Goal: Task Accomplishment & Management: Manage account settings

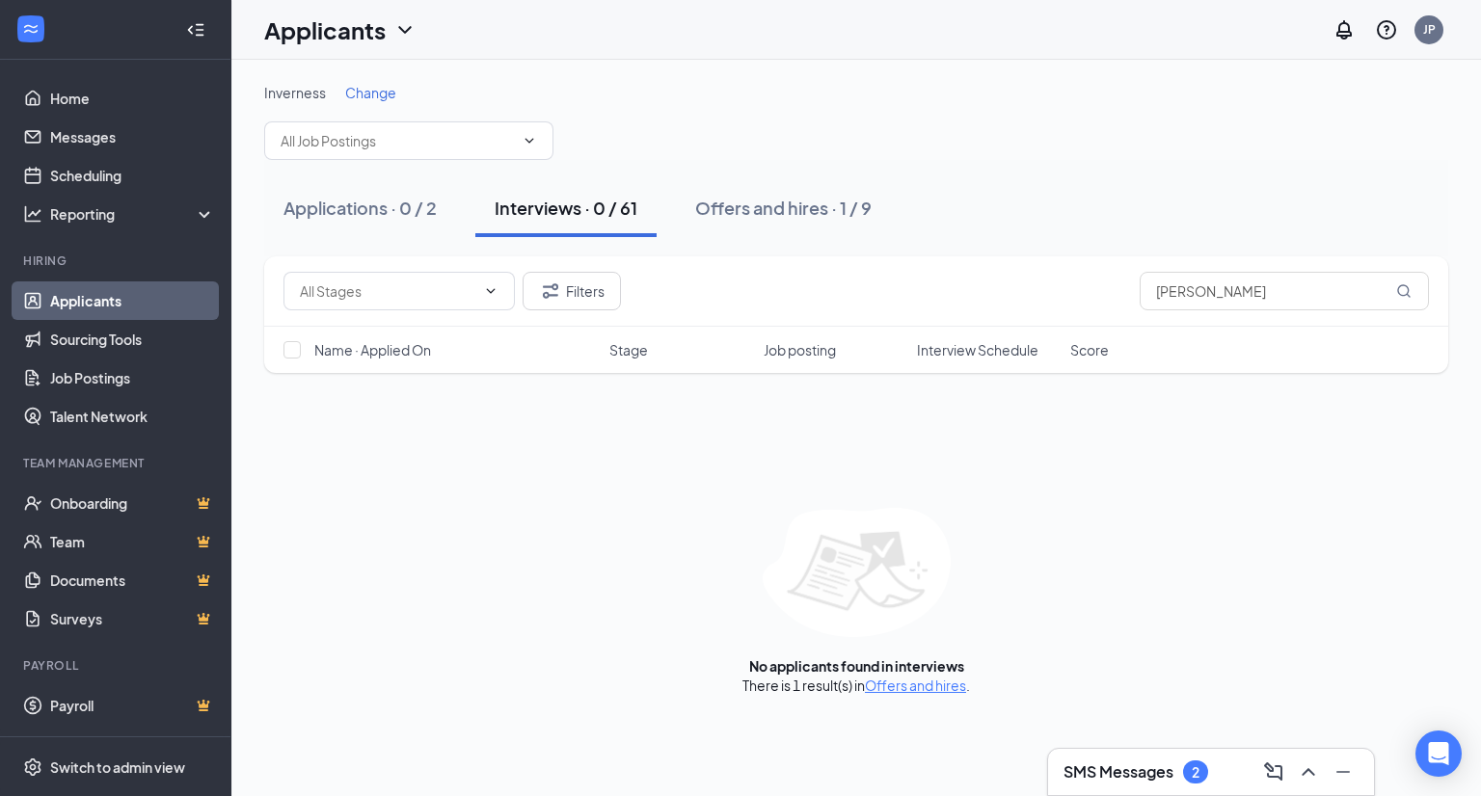
click at [1175, 780] on div "SMS Messages 2" at bounding box center [1135, 772] width 145 height 23
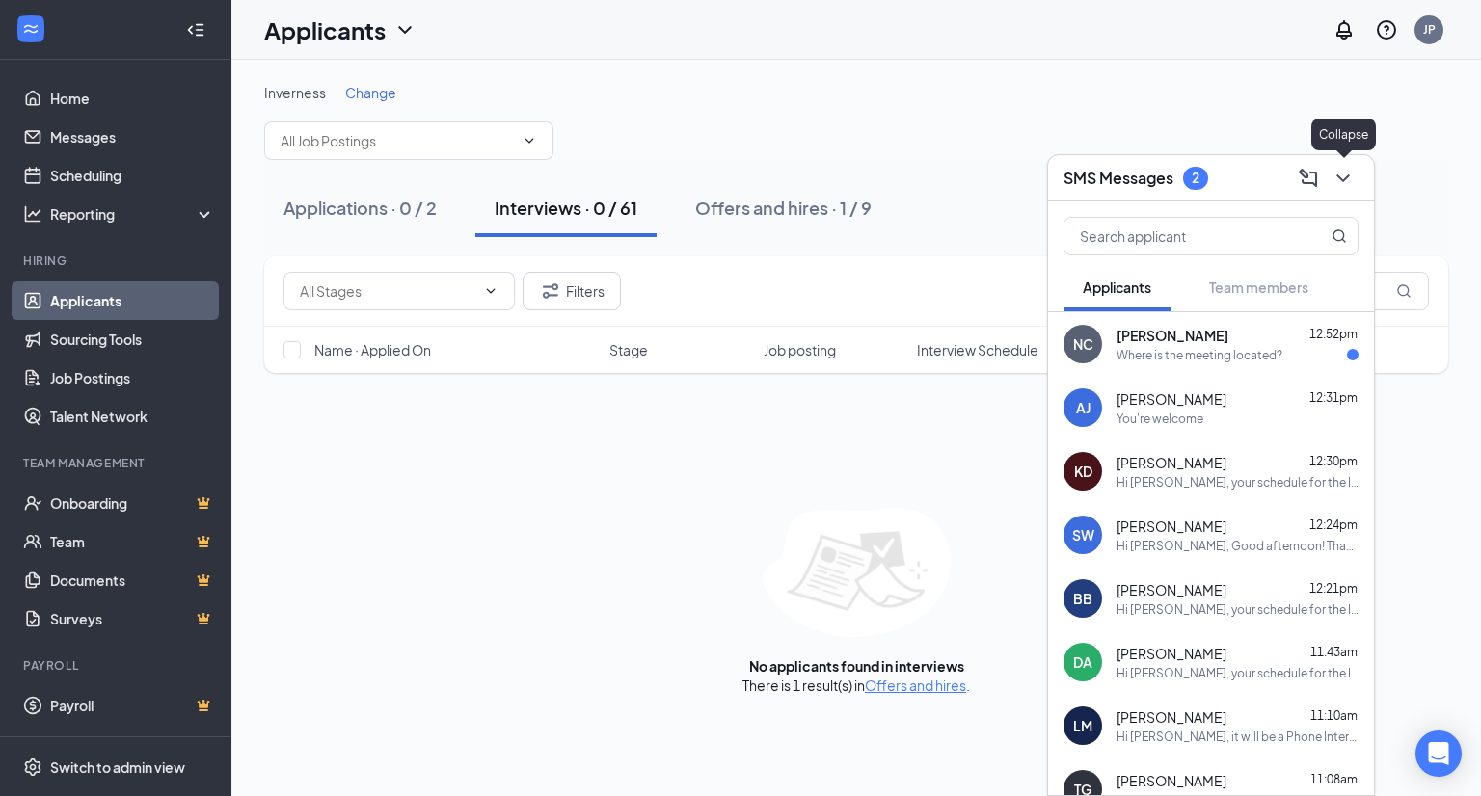
click at [1350, 163] on button at bounding box center [1342, 178] width 31 height 31
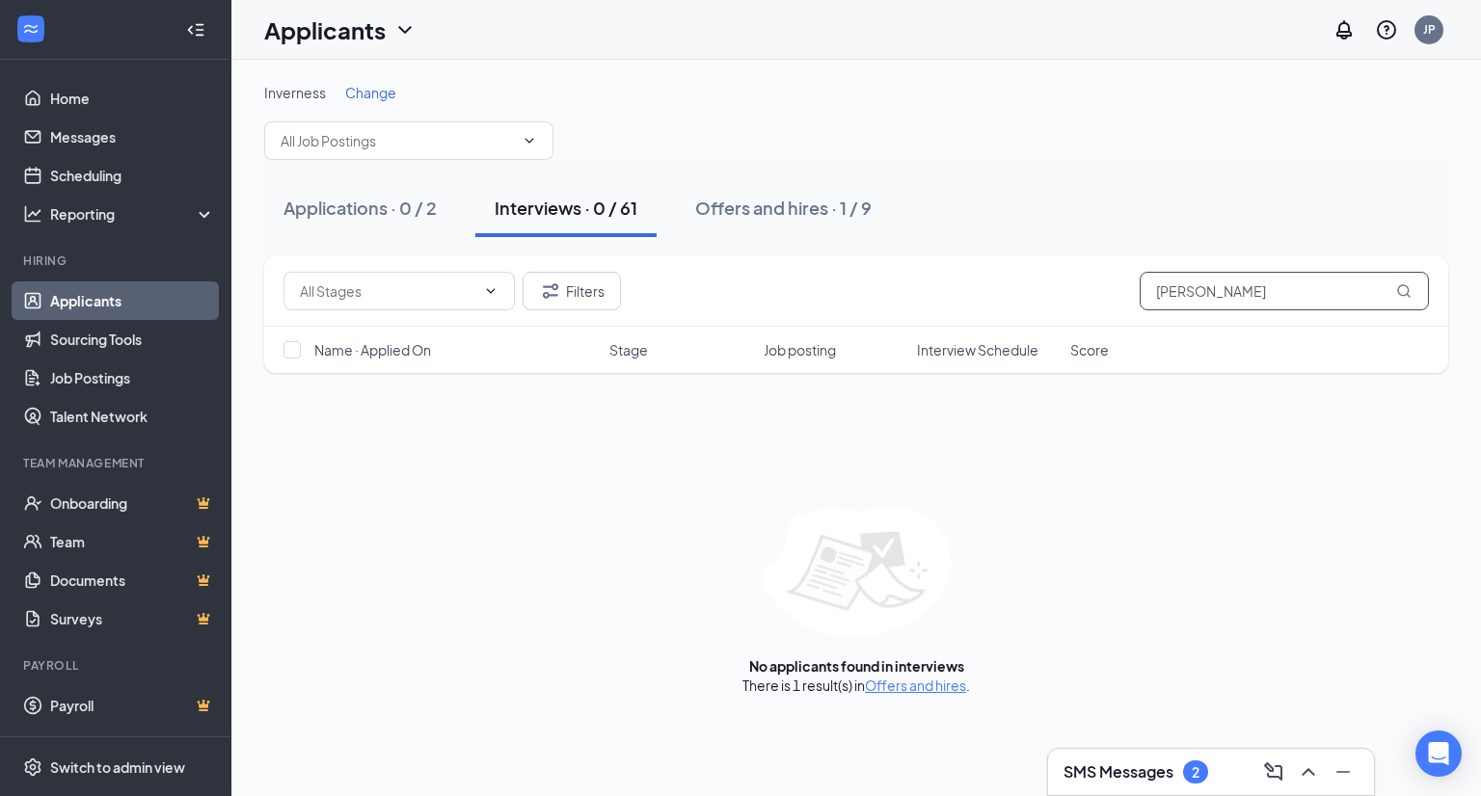
click at [1232, 286] on input "[PERSON_NAME]" at bounding box center [1283, 291] width 289 height 39
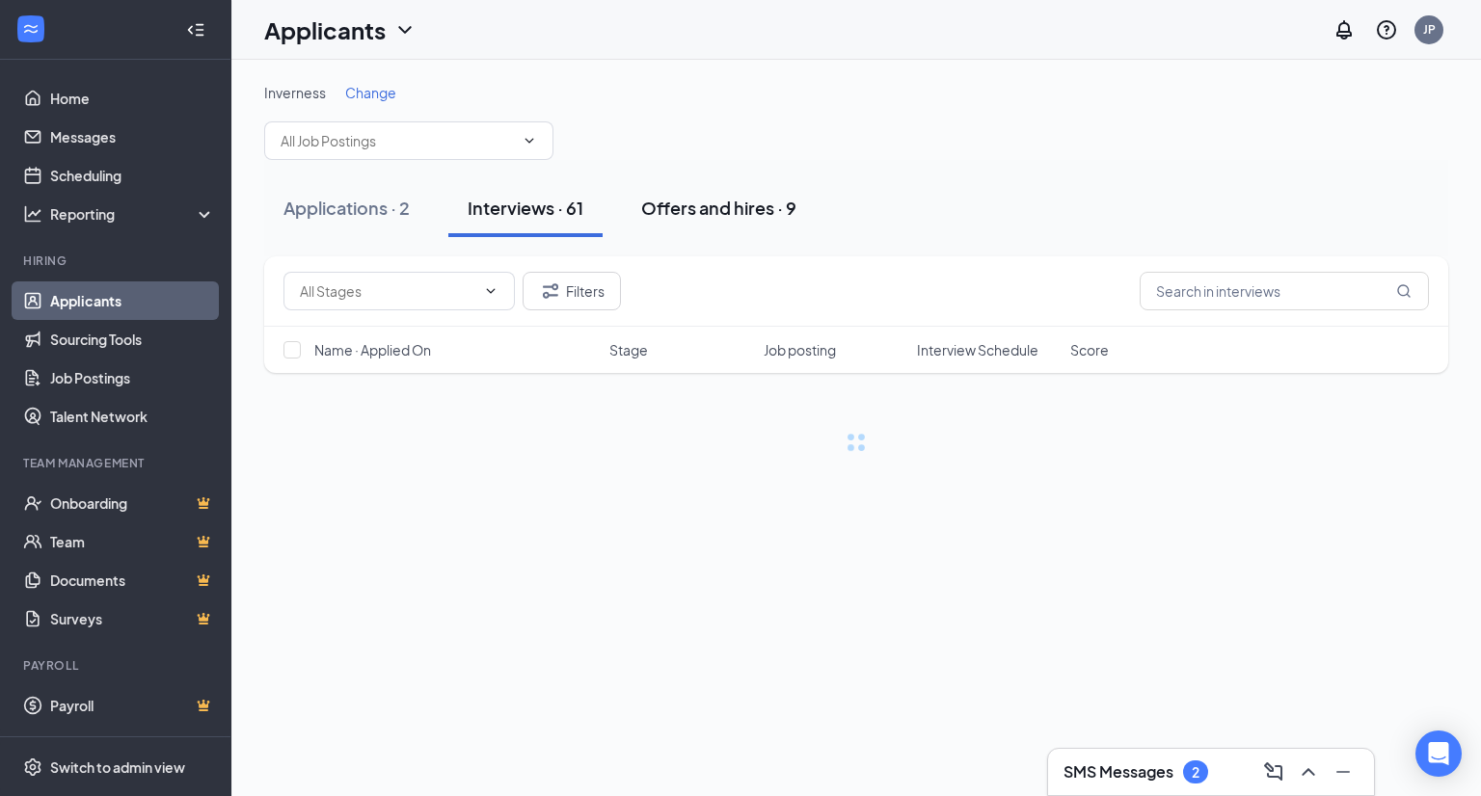
click at [713, 200] on div "Offers and hires · 9" at bounding box center [718, 208] width 155 height 24
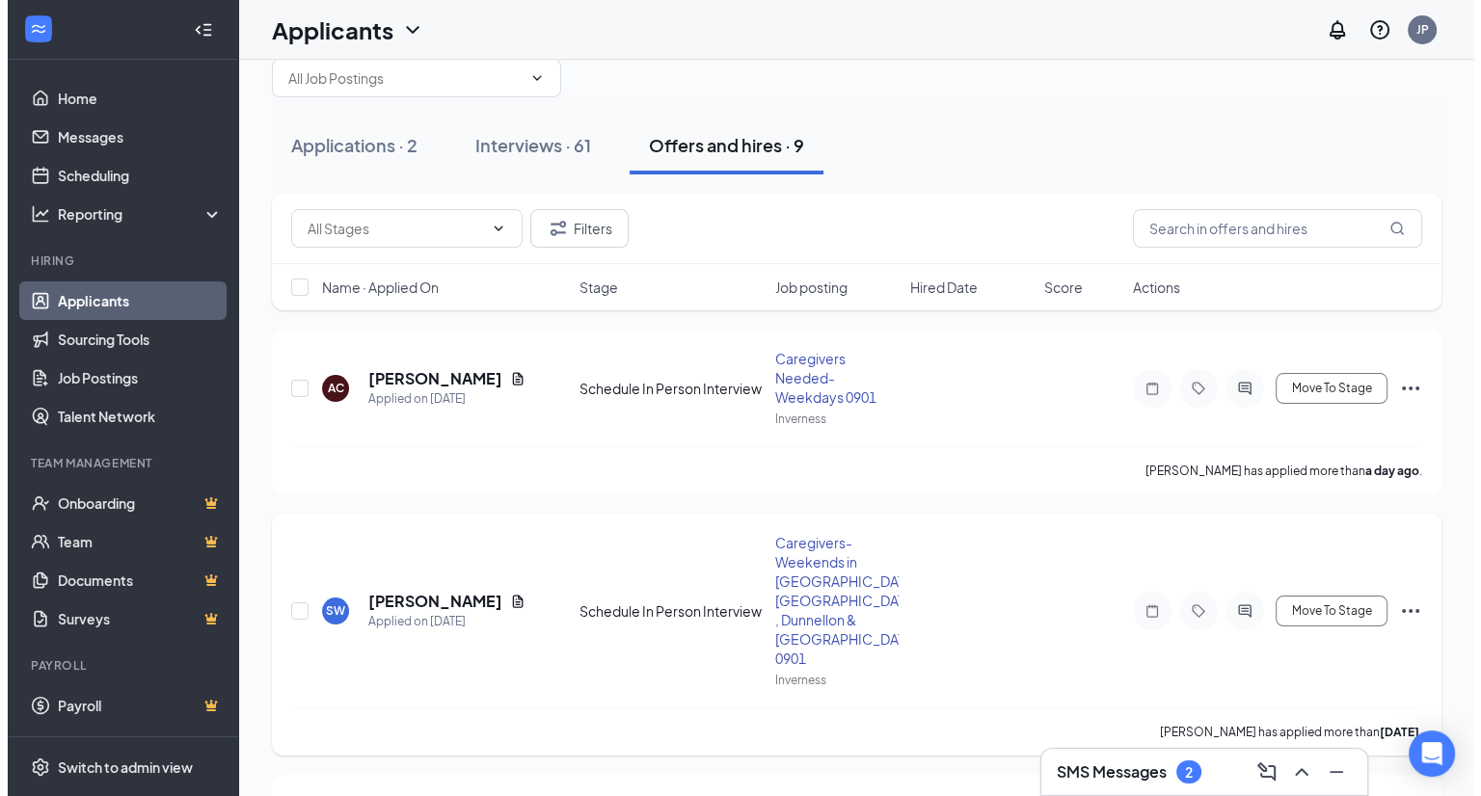
scroll to position [96, 0]
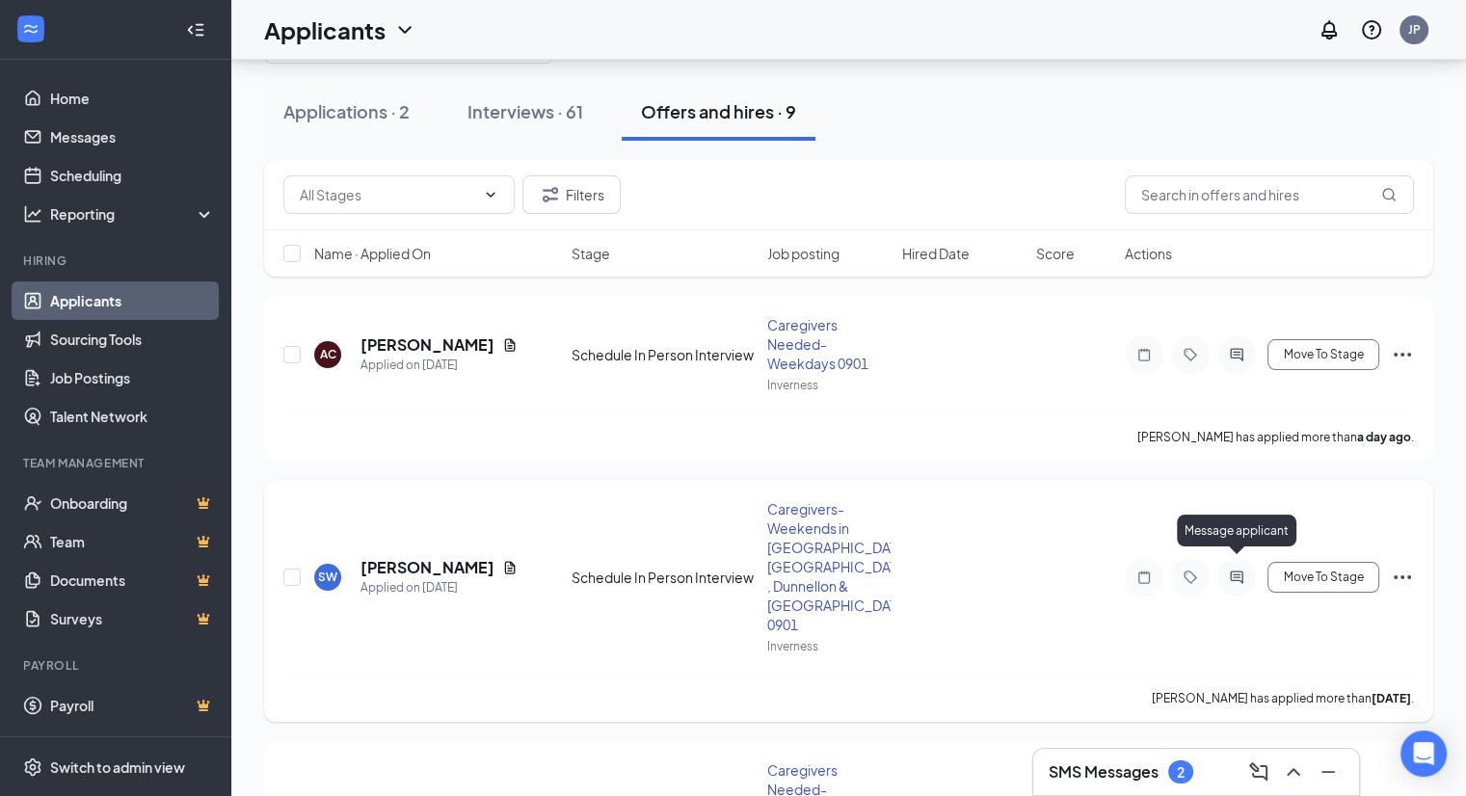
click at [1236, 570] on icon "ActiveChat" at bounding box center [1236, 577] width 23 height 15
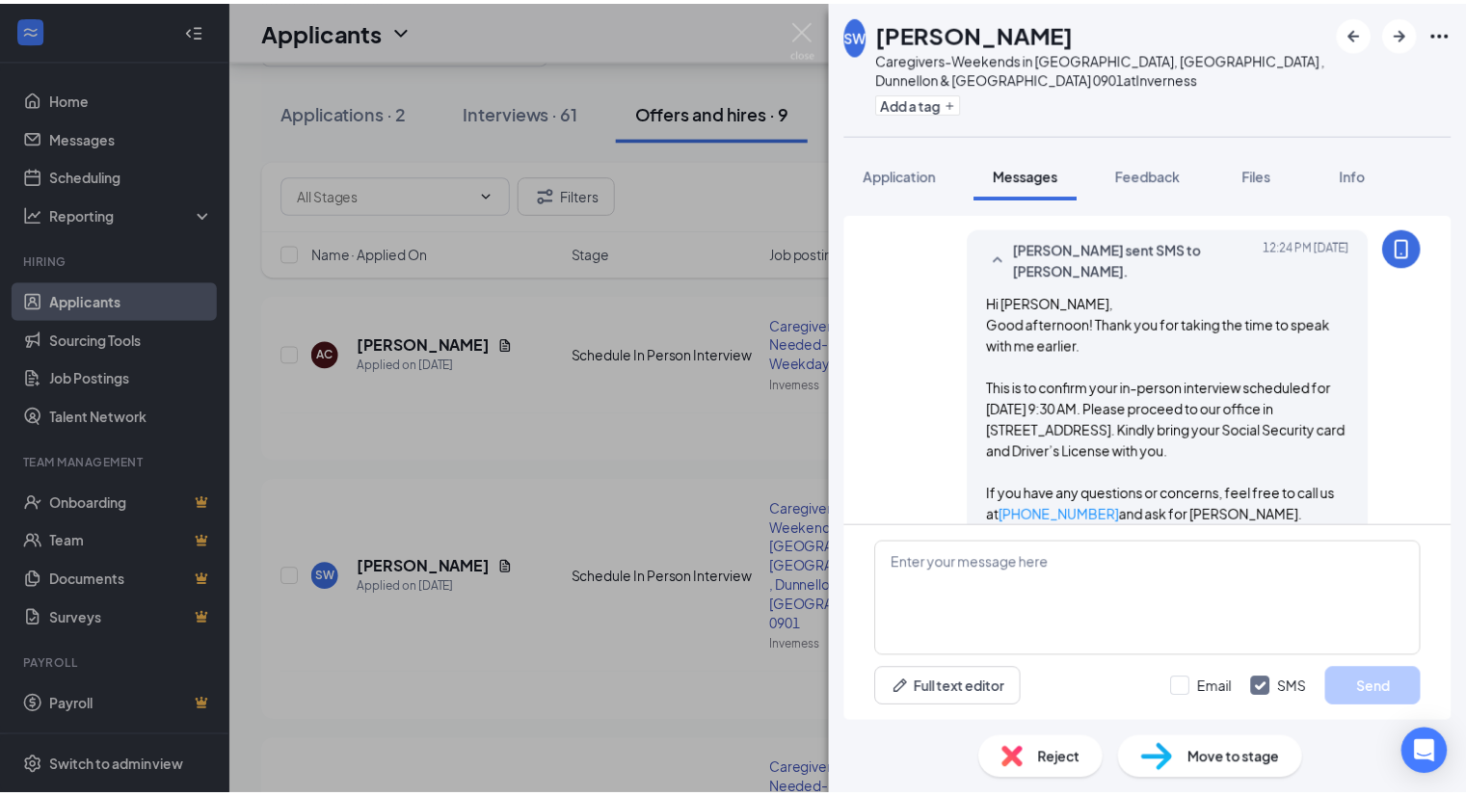
scroll to position [289, 0]
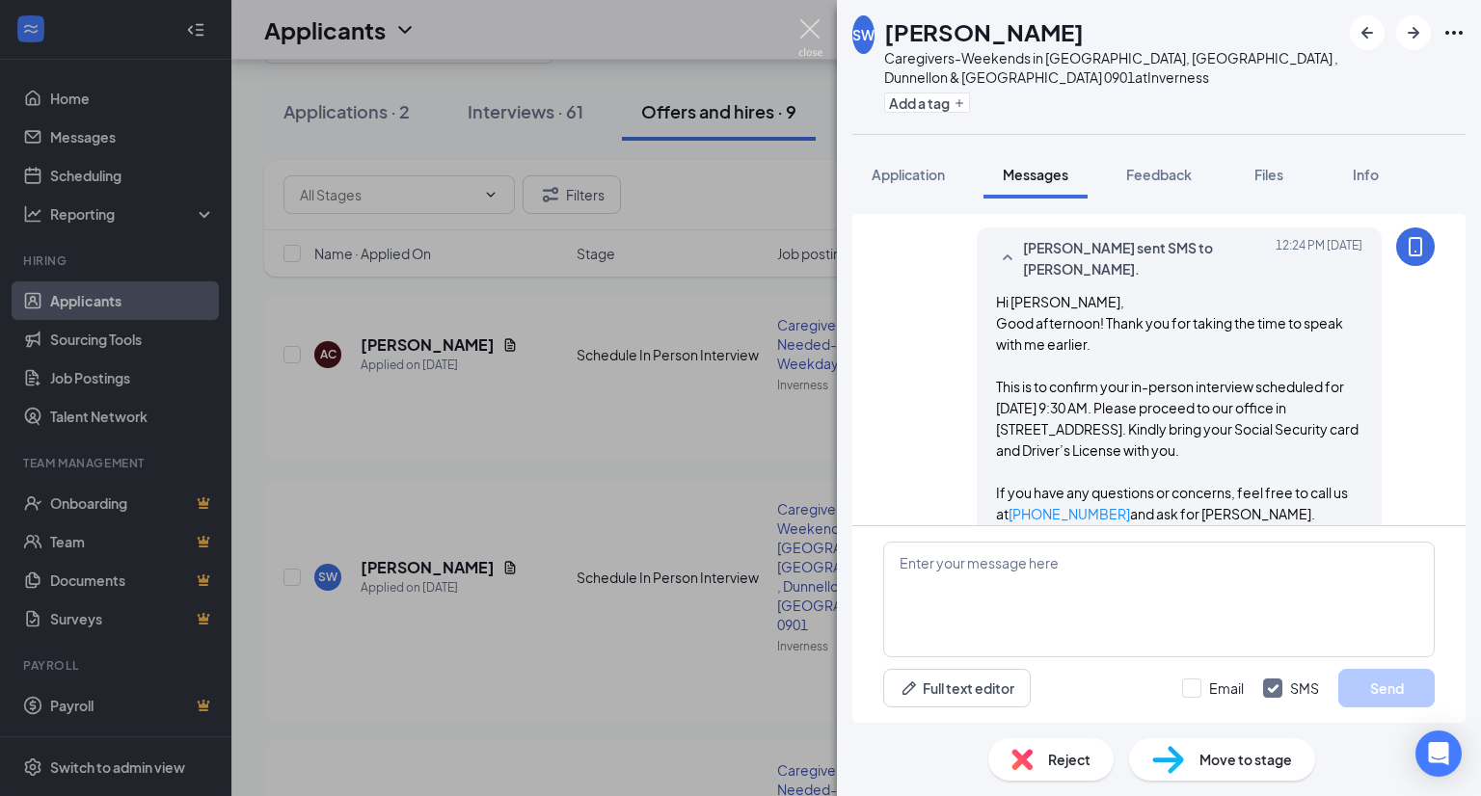
click at [809, 32] on img at bounding box center [810, 38] width 24 height 38
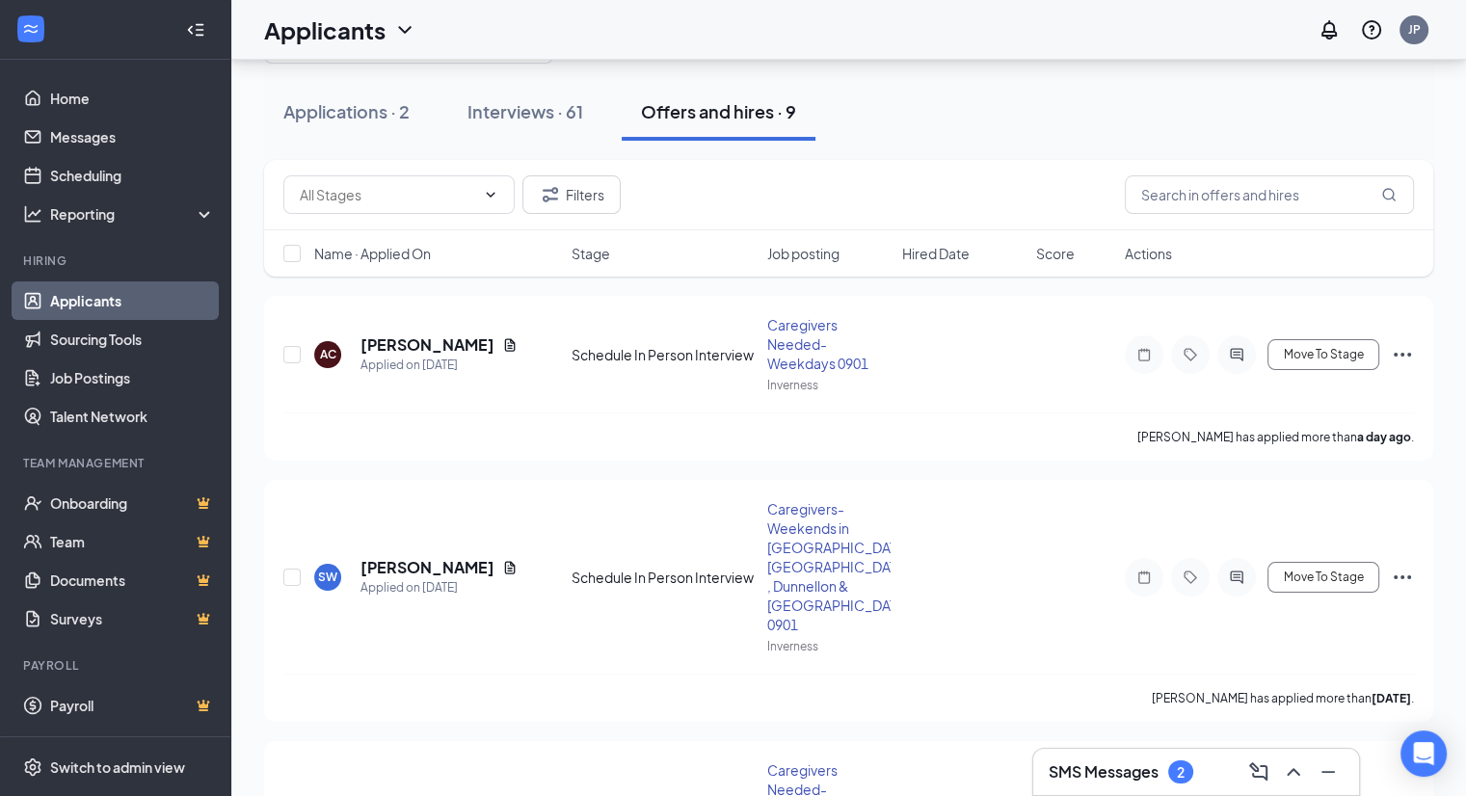
click at [524, 117] on div "Interviews · 61" at bounding box center [526, 111] width 116 height 24
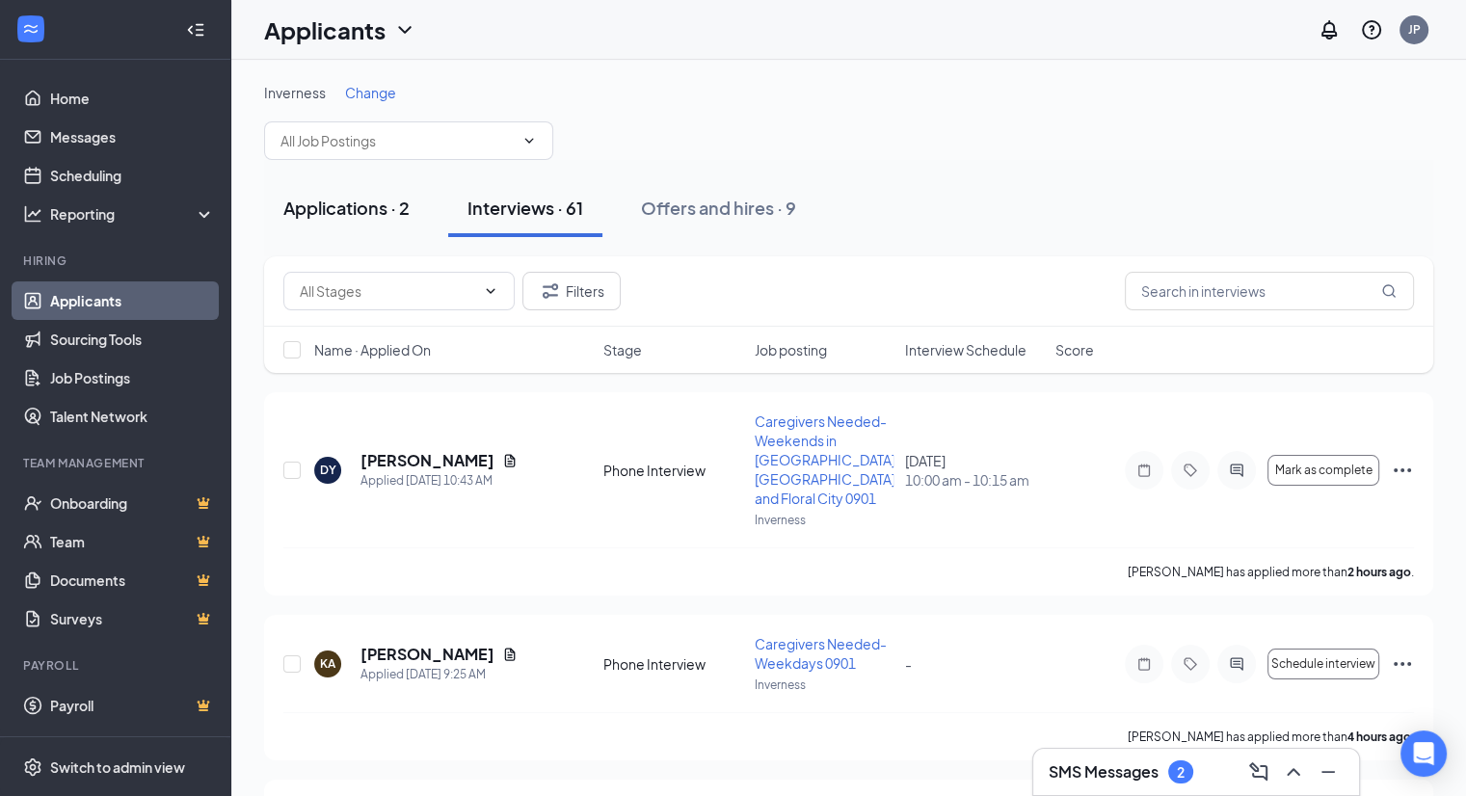
click at [356, 208] on div "Applications · 2" at bounding box center [346, 208] width 126 height 24
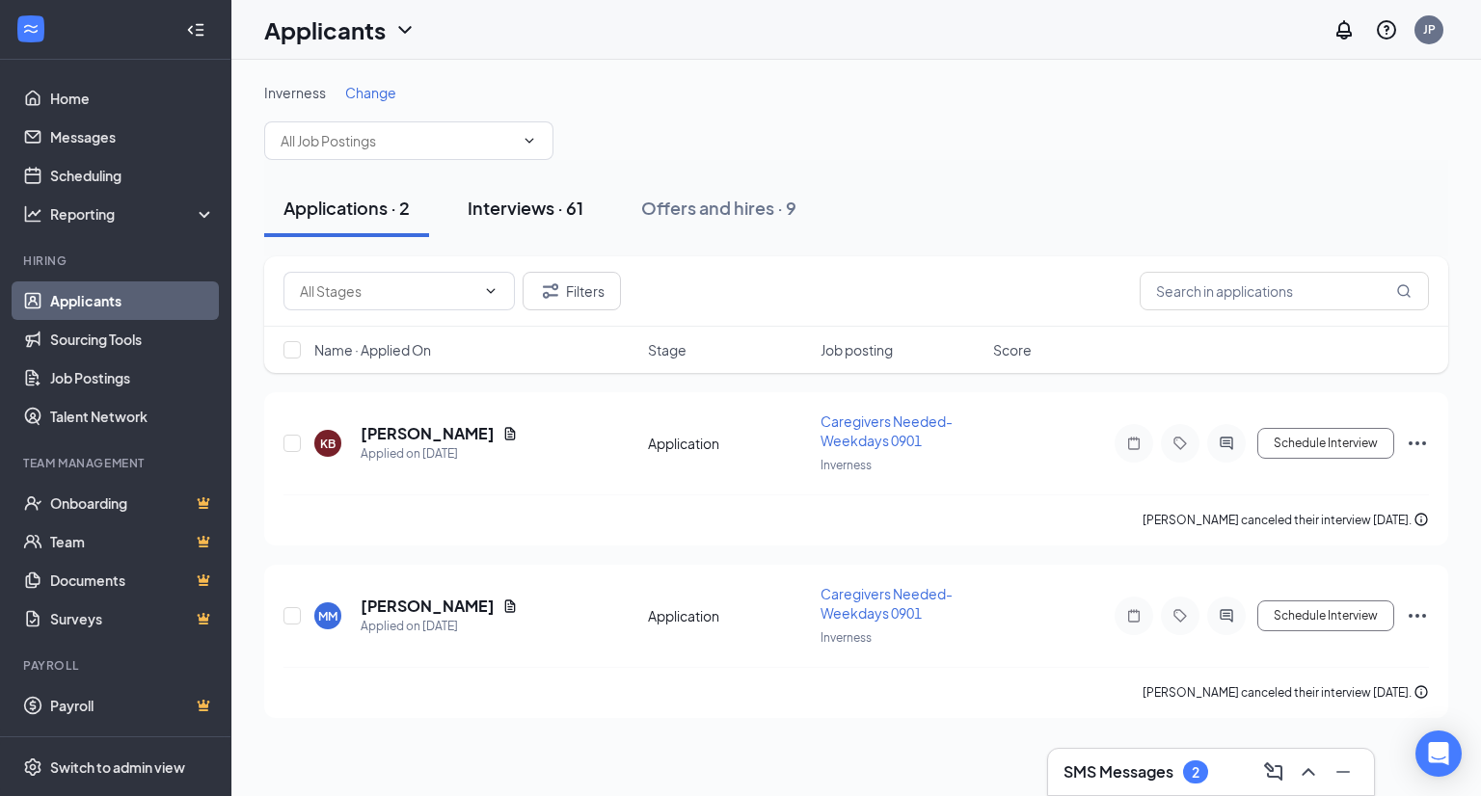
click at [497, 201] on div "Interviews · 61" at bounding box center [526, 208] width 116 height 24
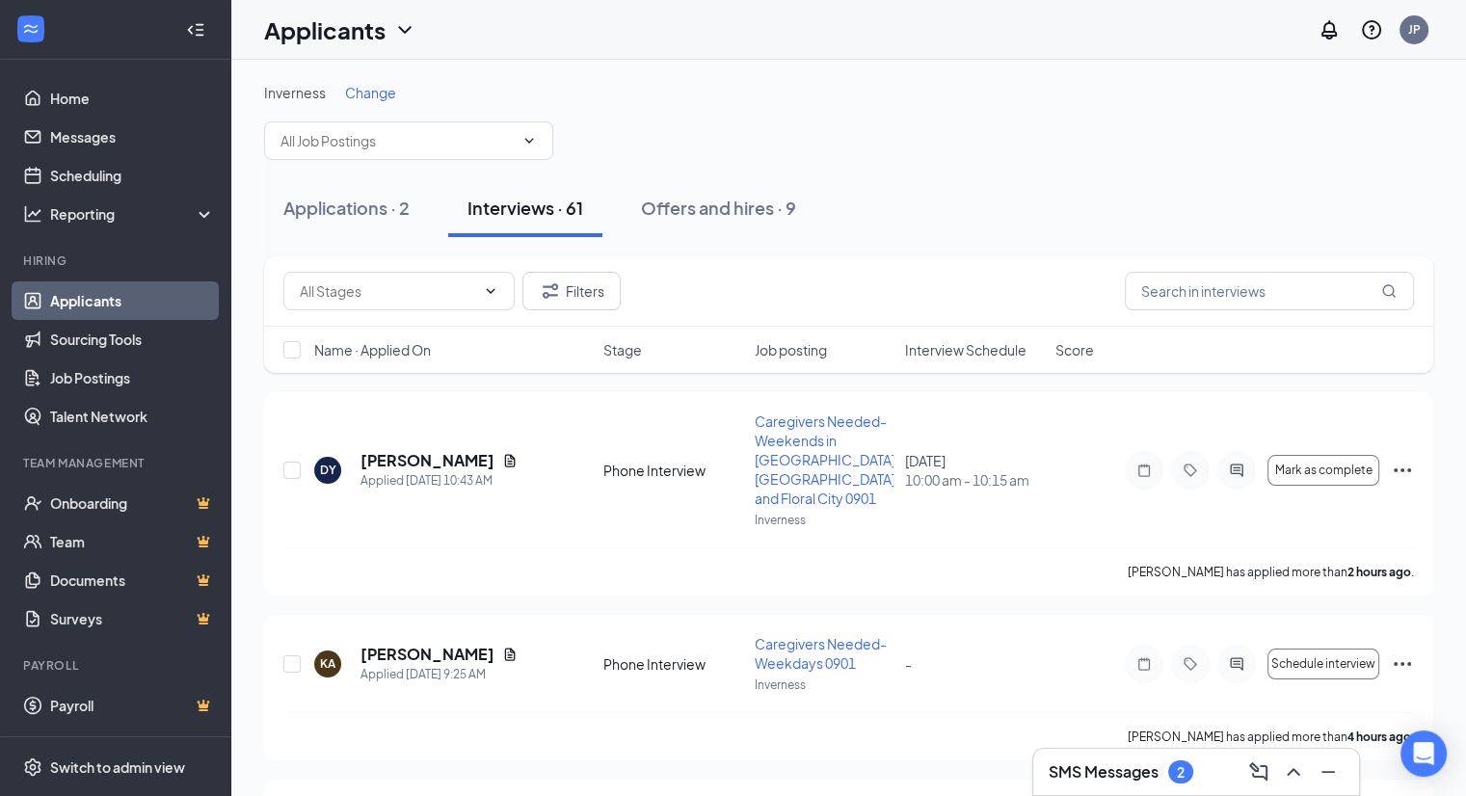
click at [1133, 780] on h3 "SMS Messages" at bounding box center [1104, 772] width 110 height 21
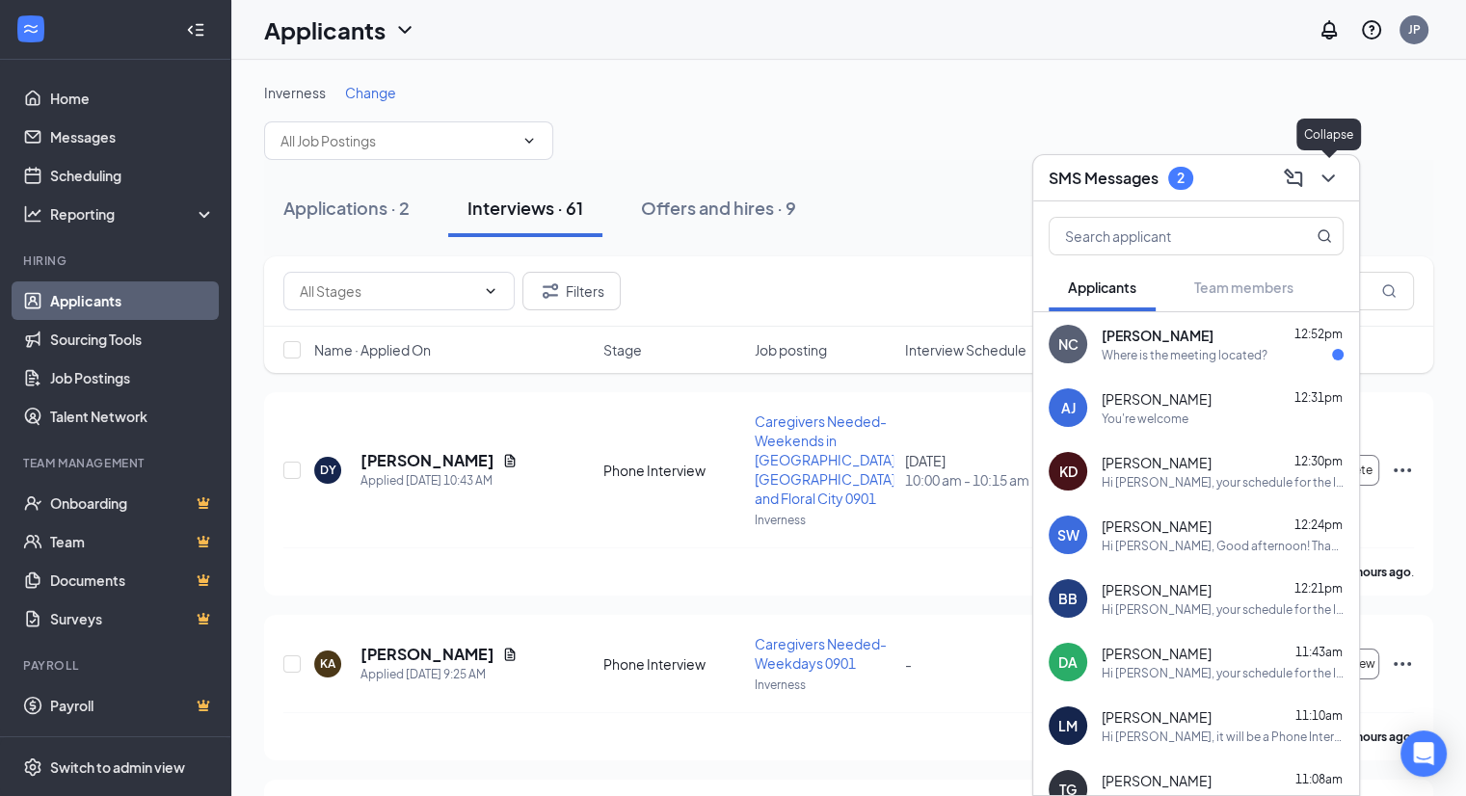
click at [1337, 174] on icon "ChevronDown" at bounding box center [1328, 178] width 23 height 23
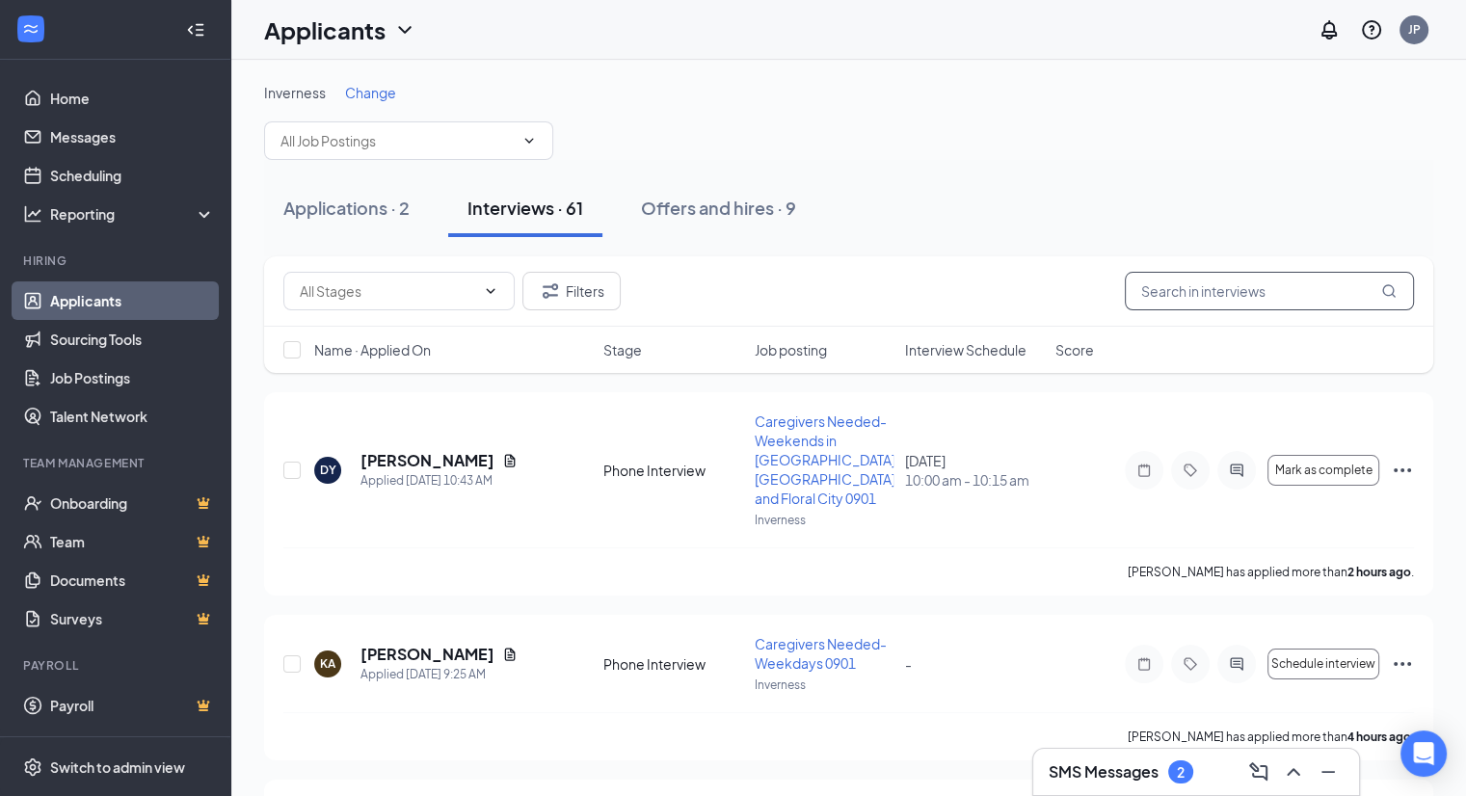
click at [1186, 286] on input "text" at bounding box center [1269, 291] width 289 height 39
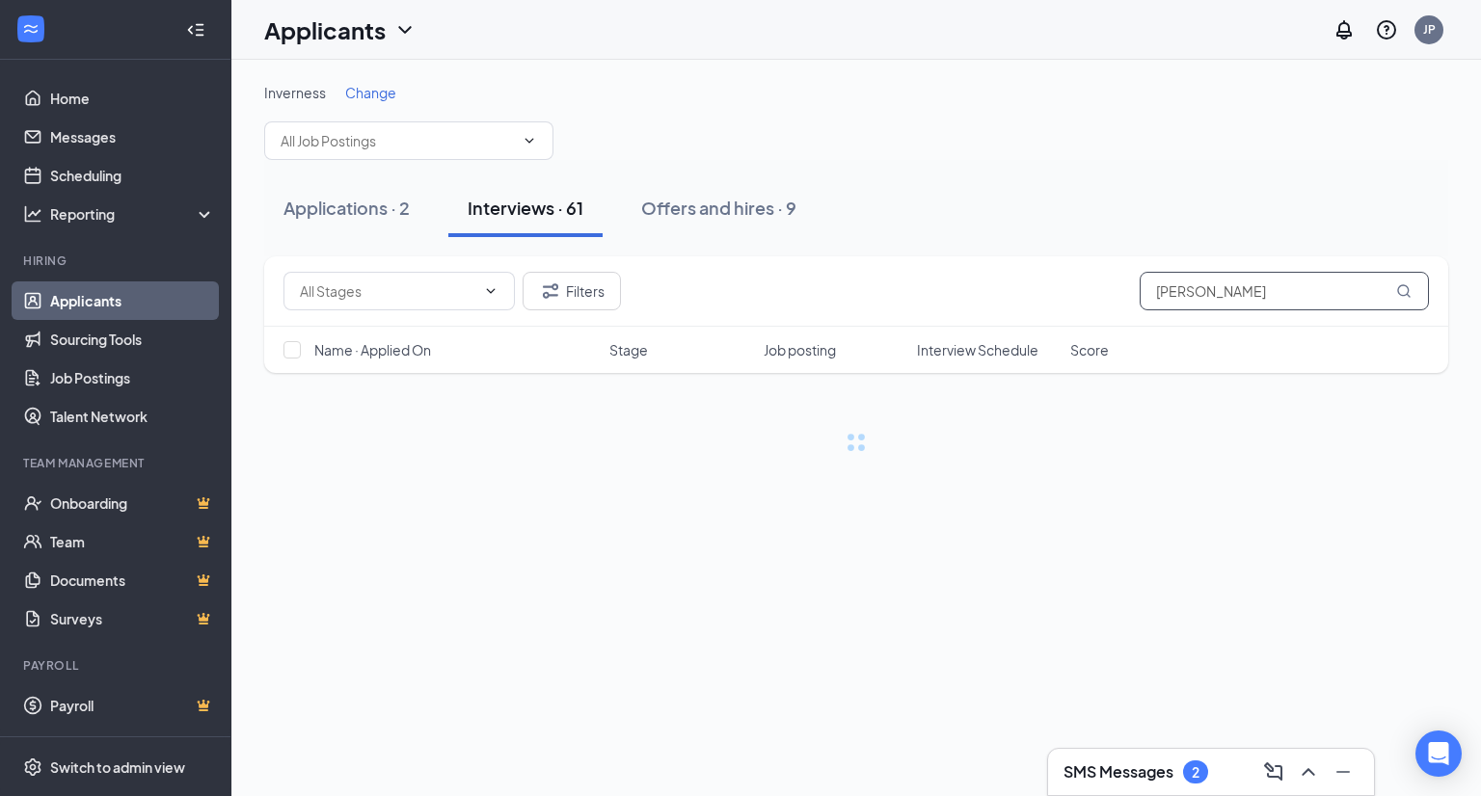
type input "[PERSON_NAME]"
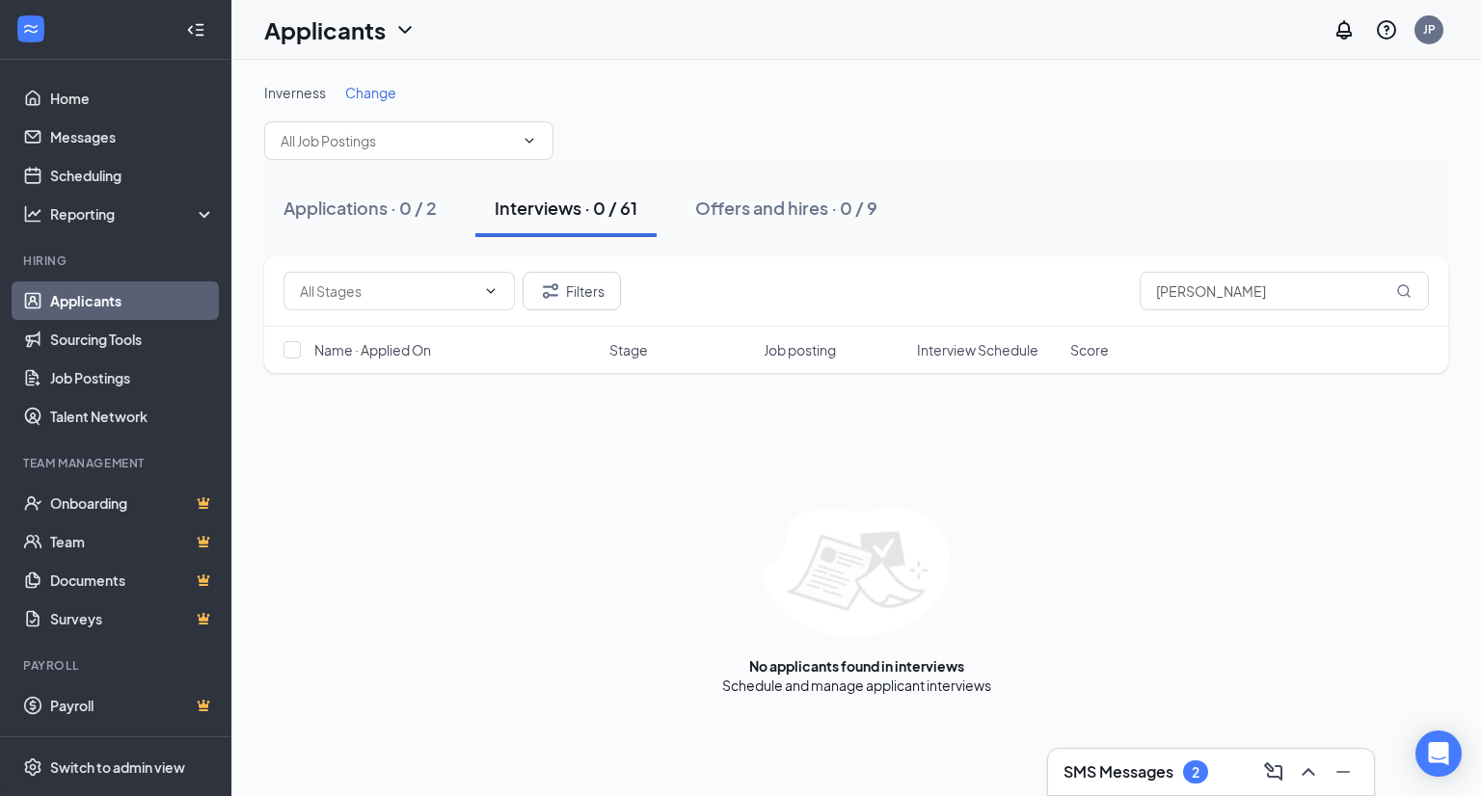
click at [1134, 762] on h3 "SMS Messages" at bounding box center [1118, 772] width 110 height 21
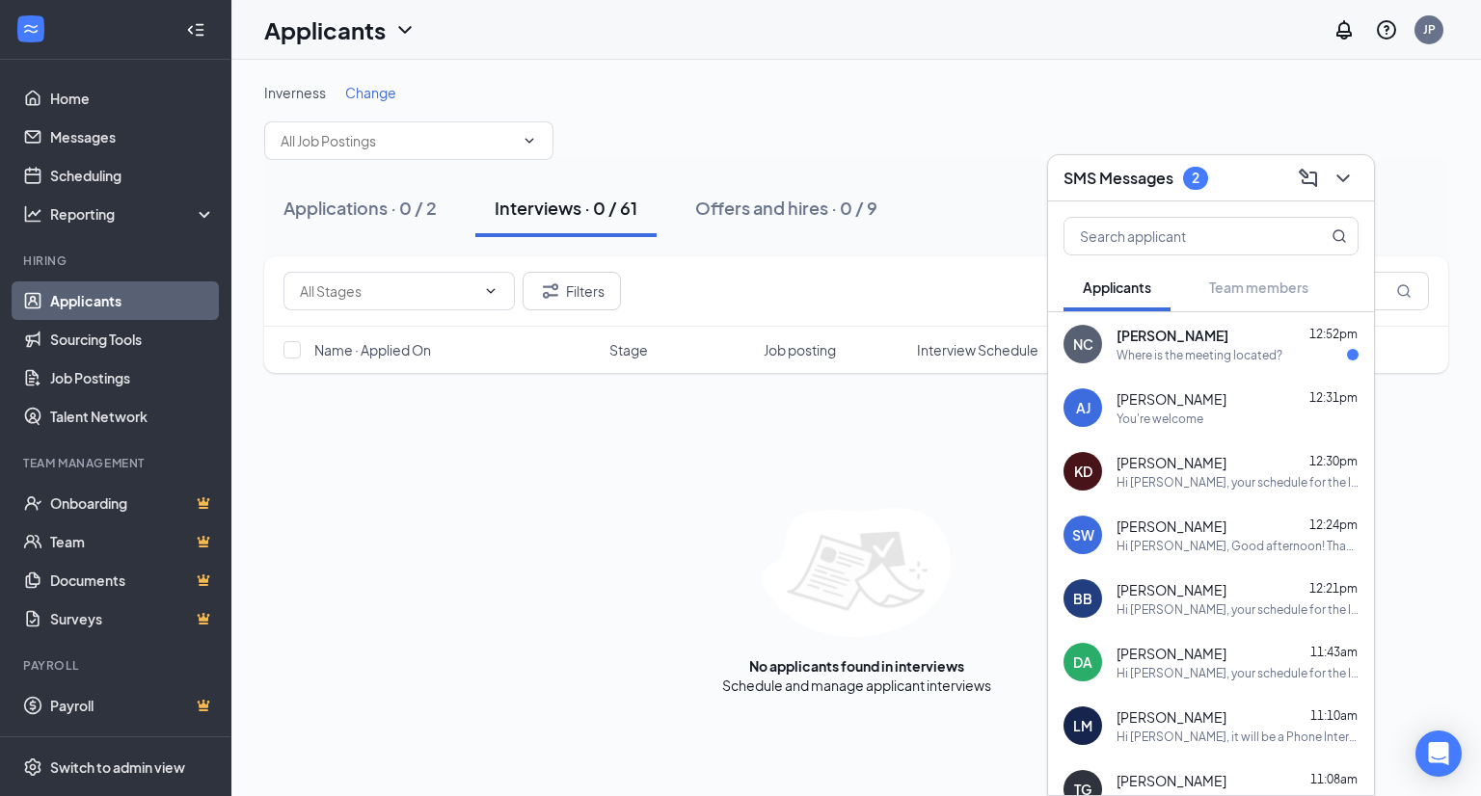
click at [1214, 412] on div "You're welcome" at bounding box center [1237, 419] width 242 height 16
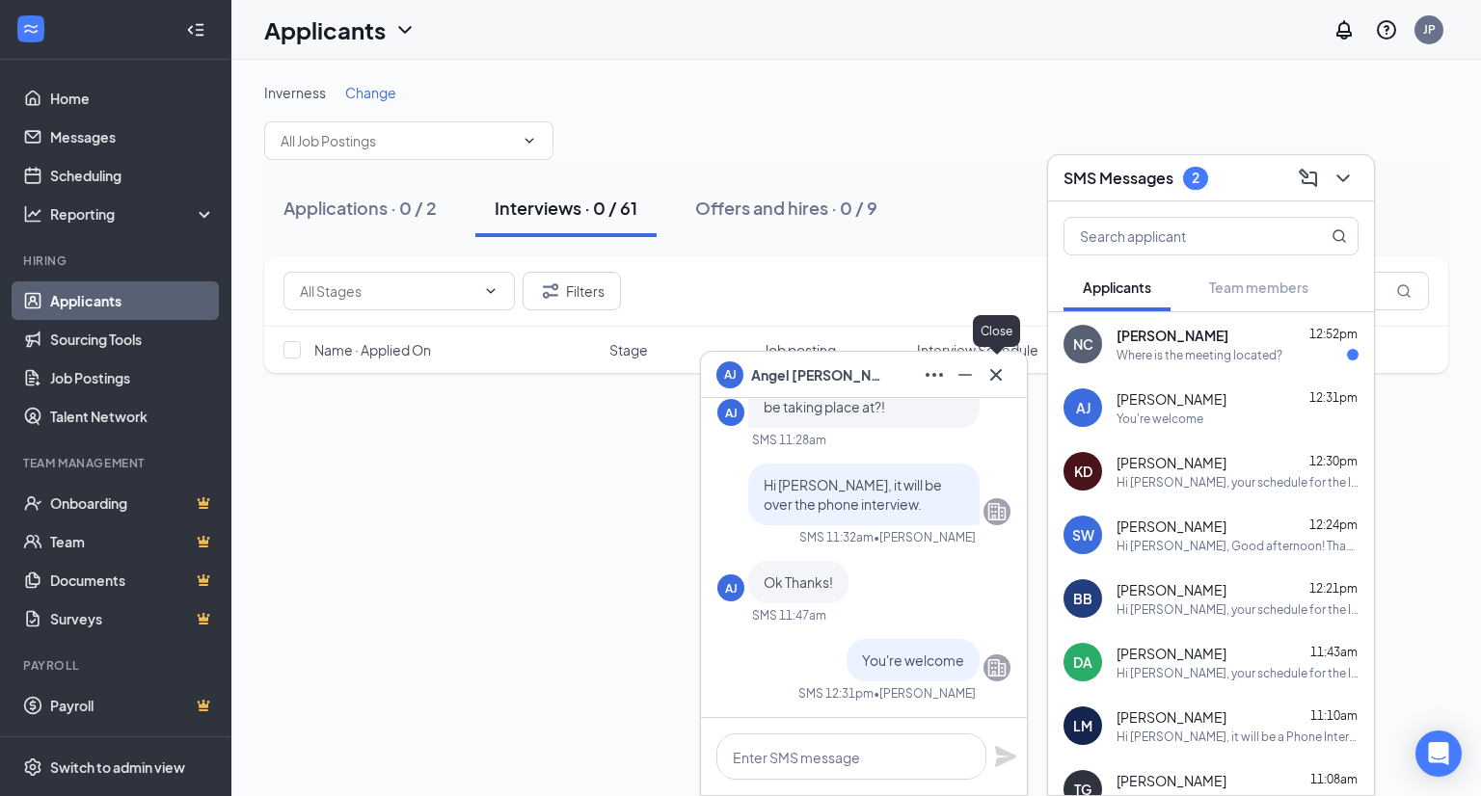
click at [1003, 389] on div at bounding box center [995, 375] width 31 height 31
click at [997, 379] on icon "Cross" at bounding box center [995, 374] width 23 height 23
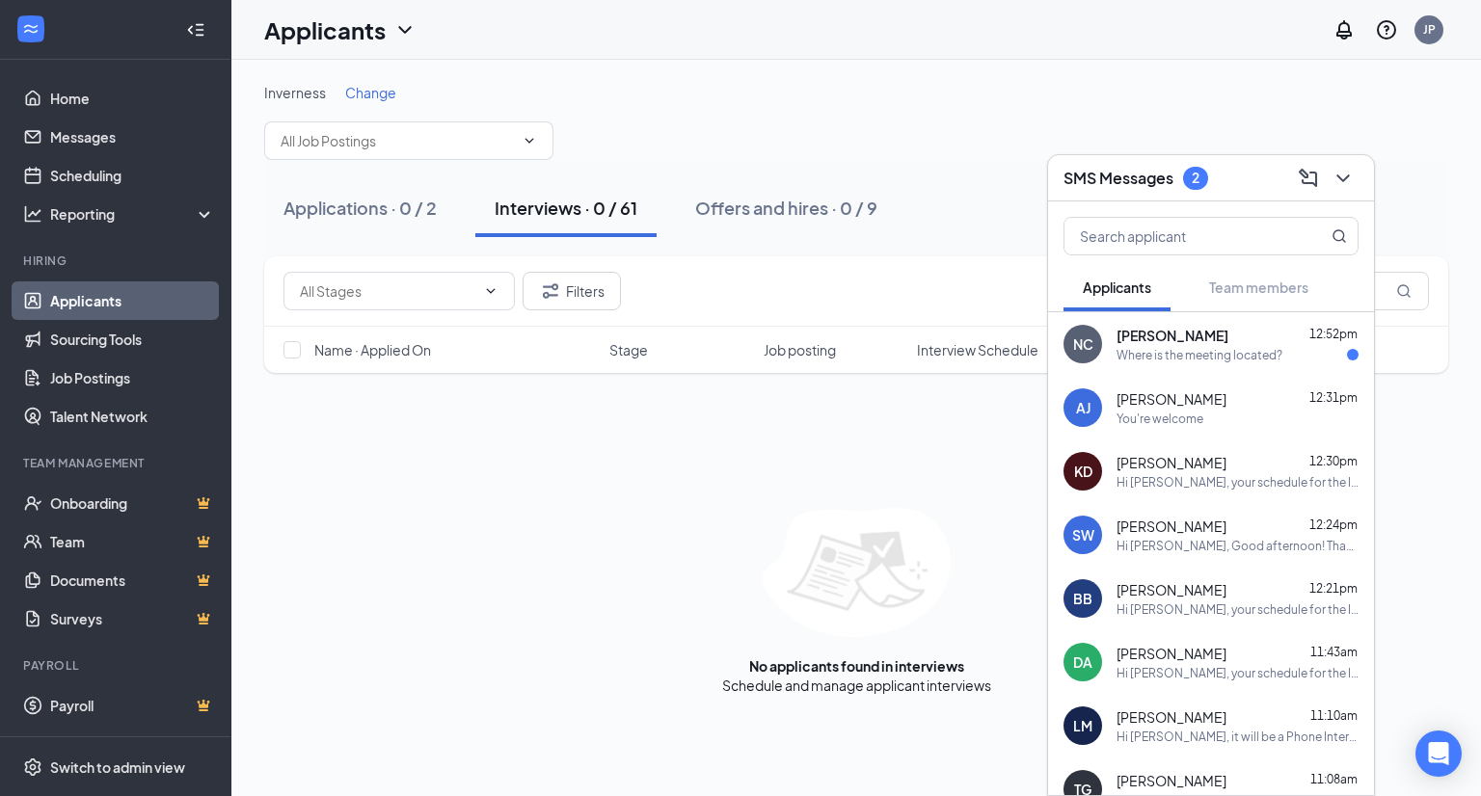
scroll to position [250, 0]
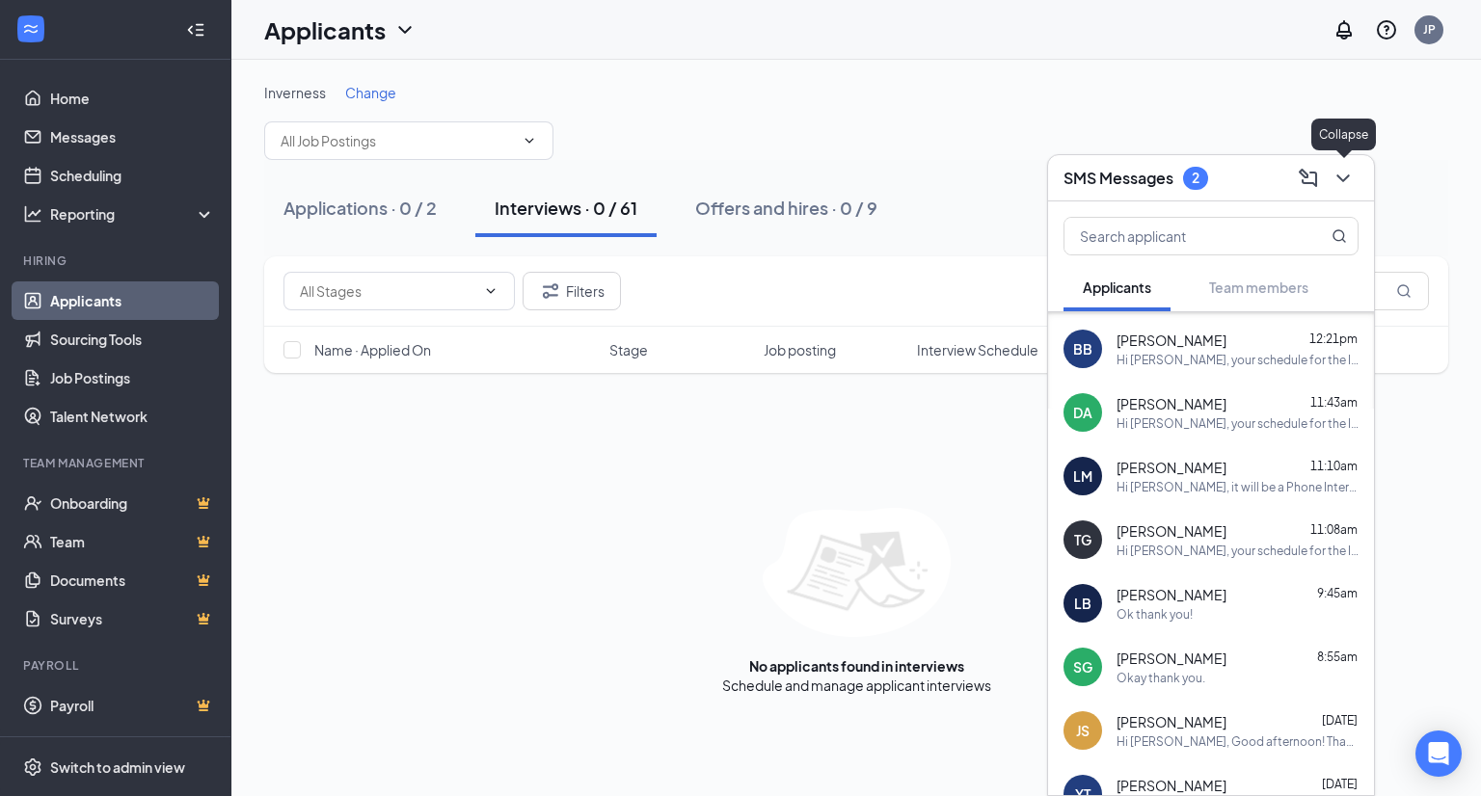
click at [1353, 186] on icon "ChevronDown" at bounding box center [1342, 178] width 23 height 23
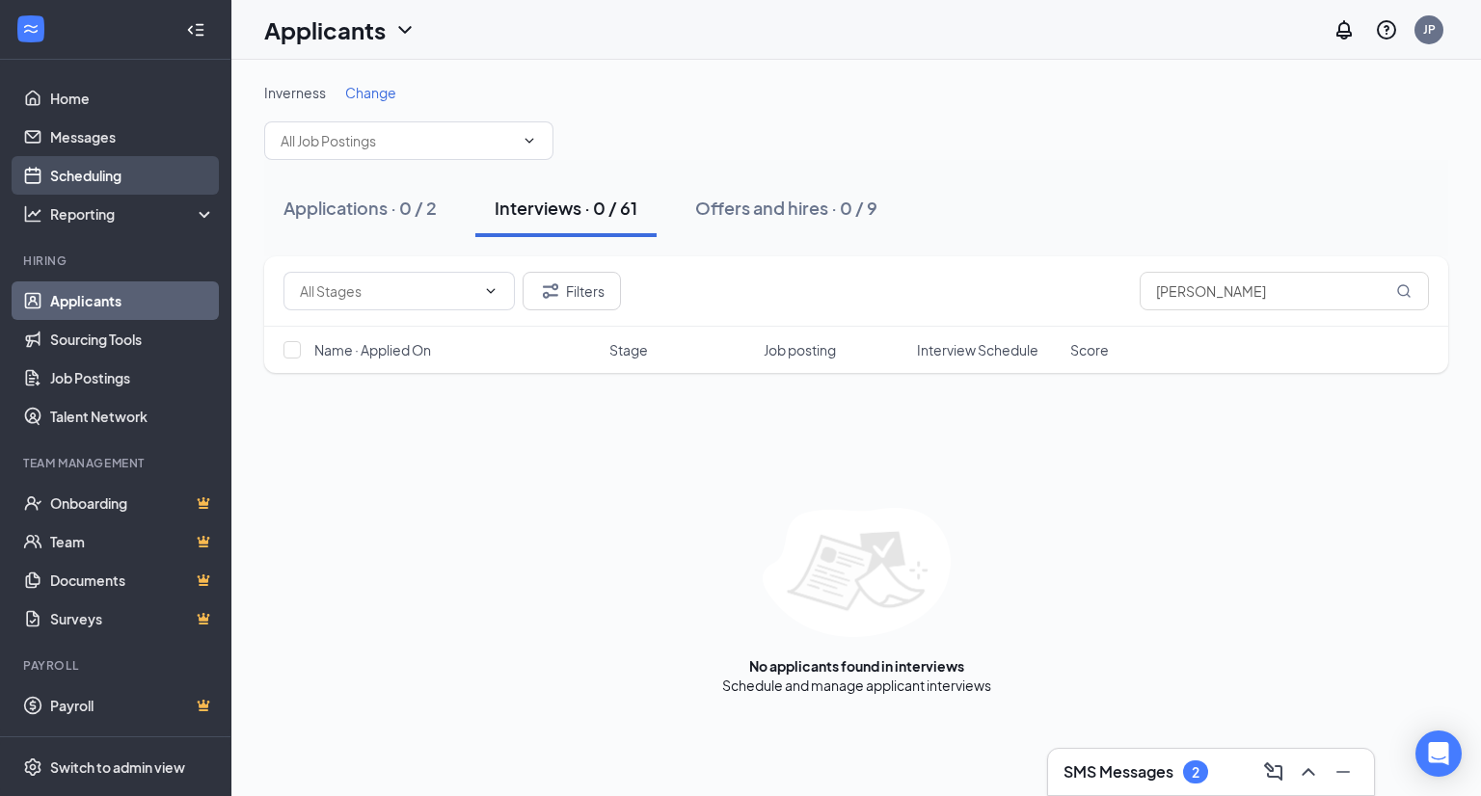
click at [118, 174] on link "Scheduling" at bounding box center [132, 175] width 165 height 39
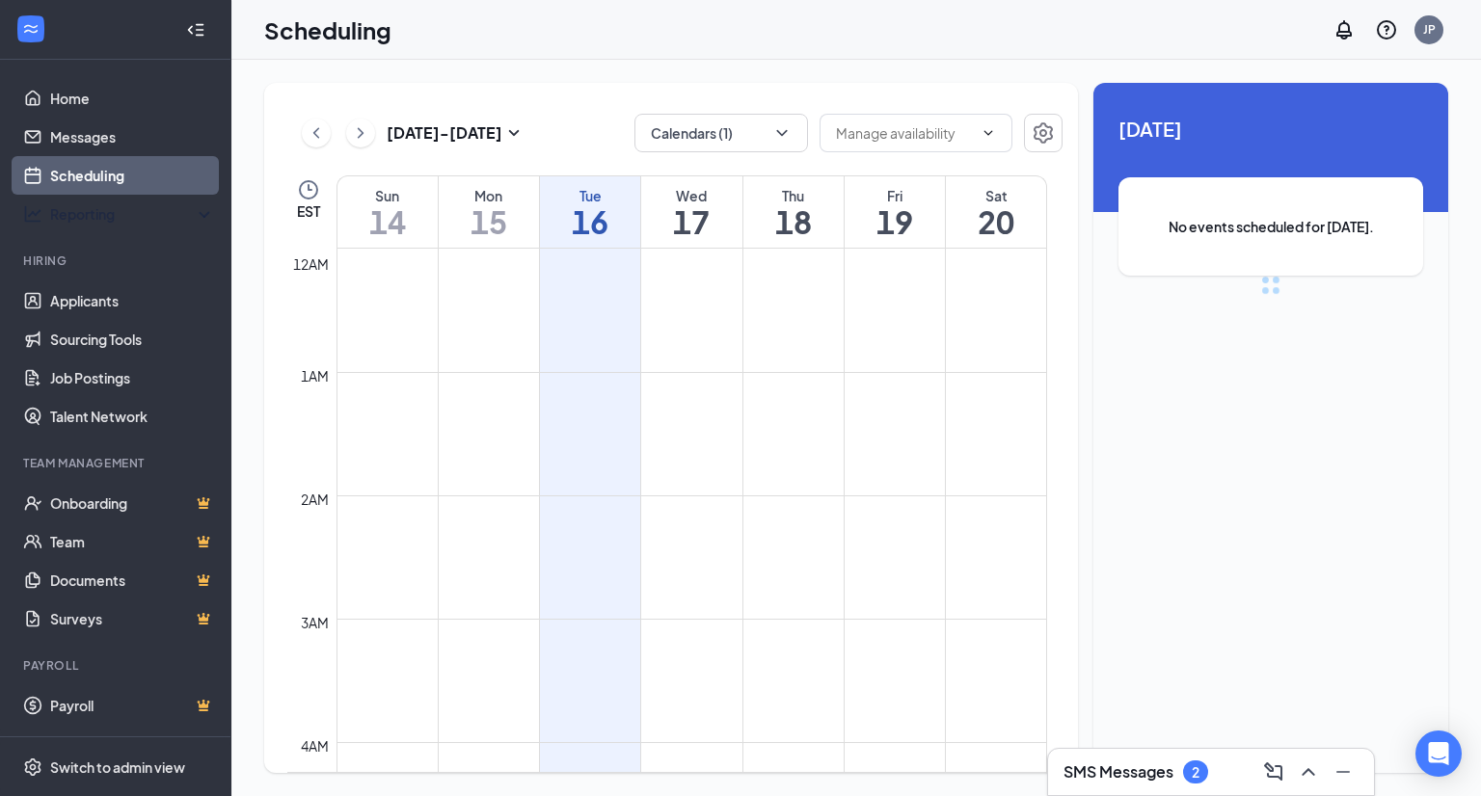
scroll to position [948, 0]
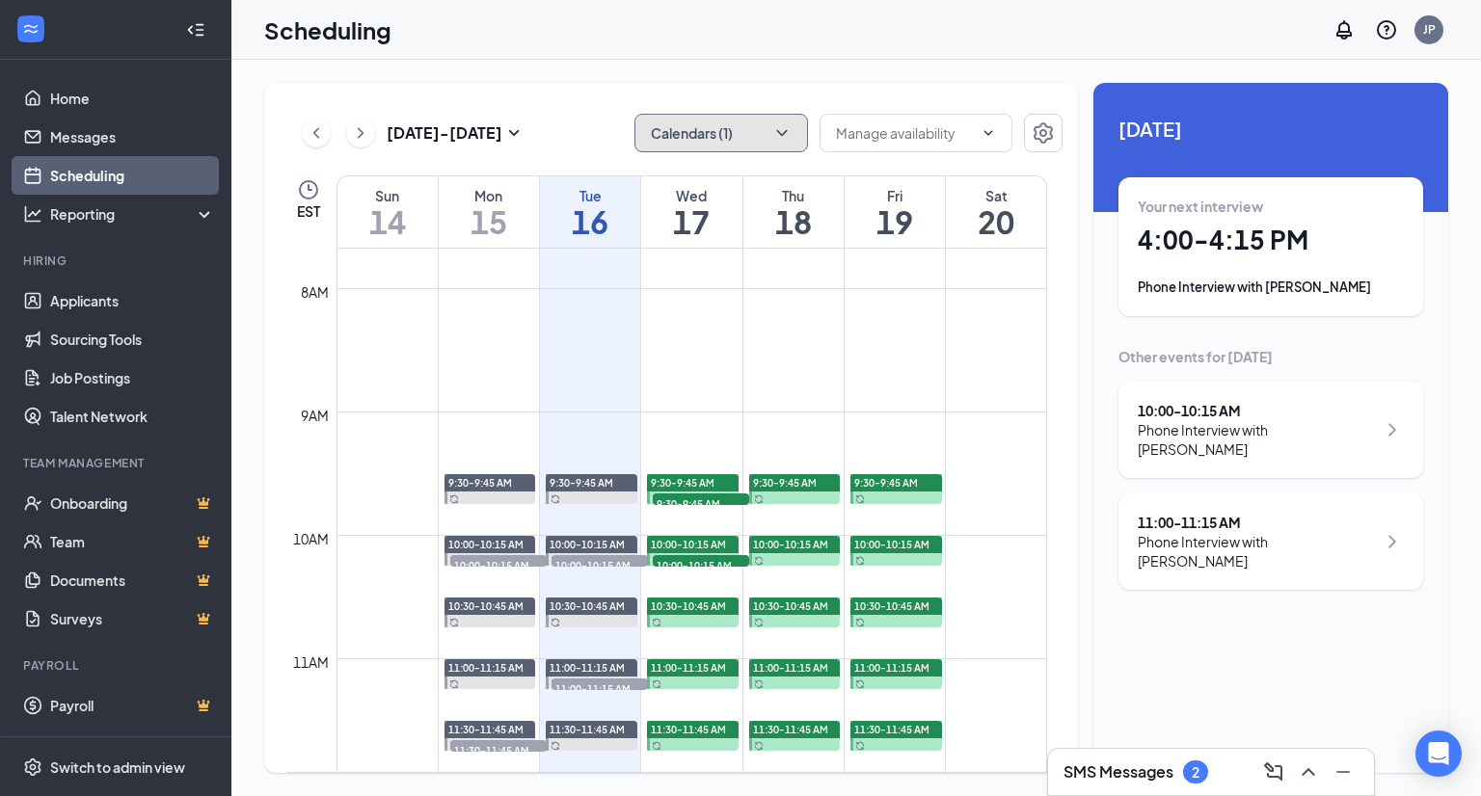
click at [716, 132] on button "Calendars (1)" at bounding box center [721, 133] width 174 height 39
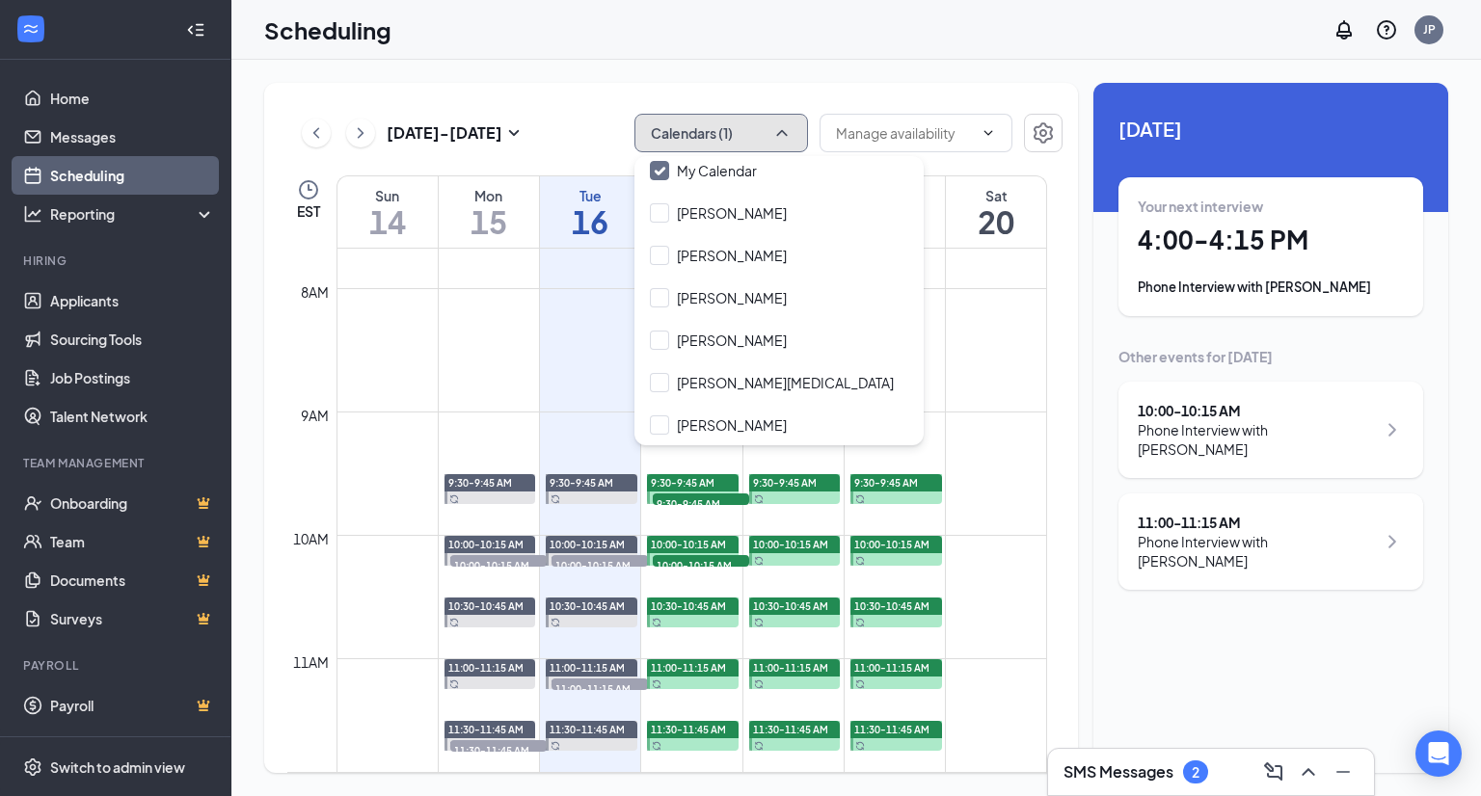
scroll to position [93, 0]
click at [741, 388] on input "[PERSON_NAME]" at bounding box center [718, 381] width 137 height 19
checkbox input "true"
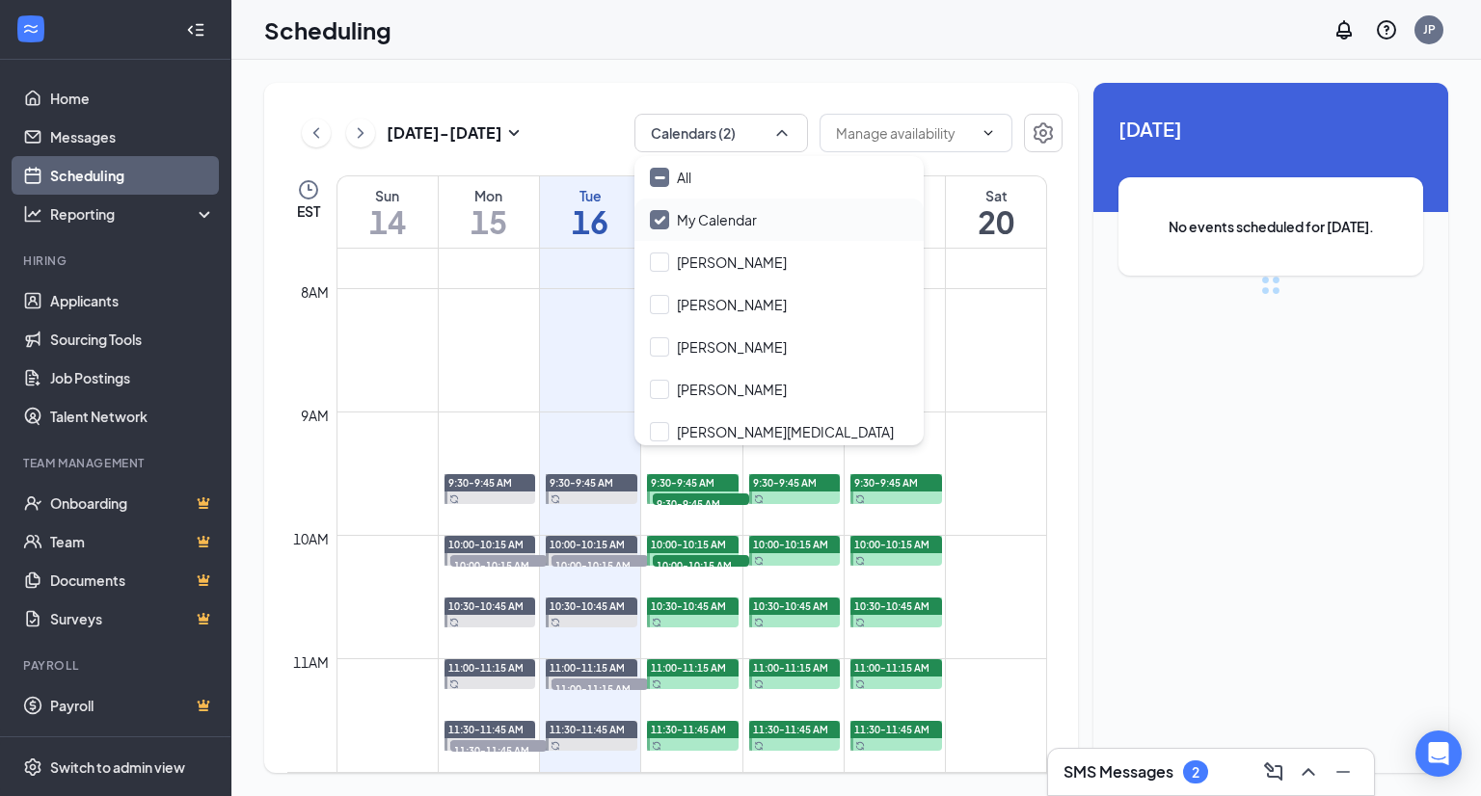
click at [717, 214] on input "My Calendar" at bounding box center [703, 219] width 107 height 19
checkbox input "false"
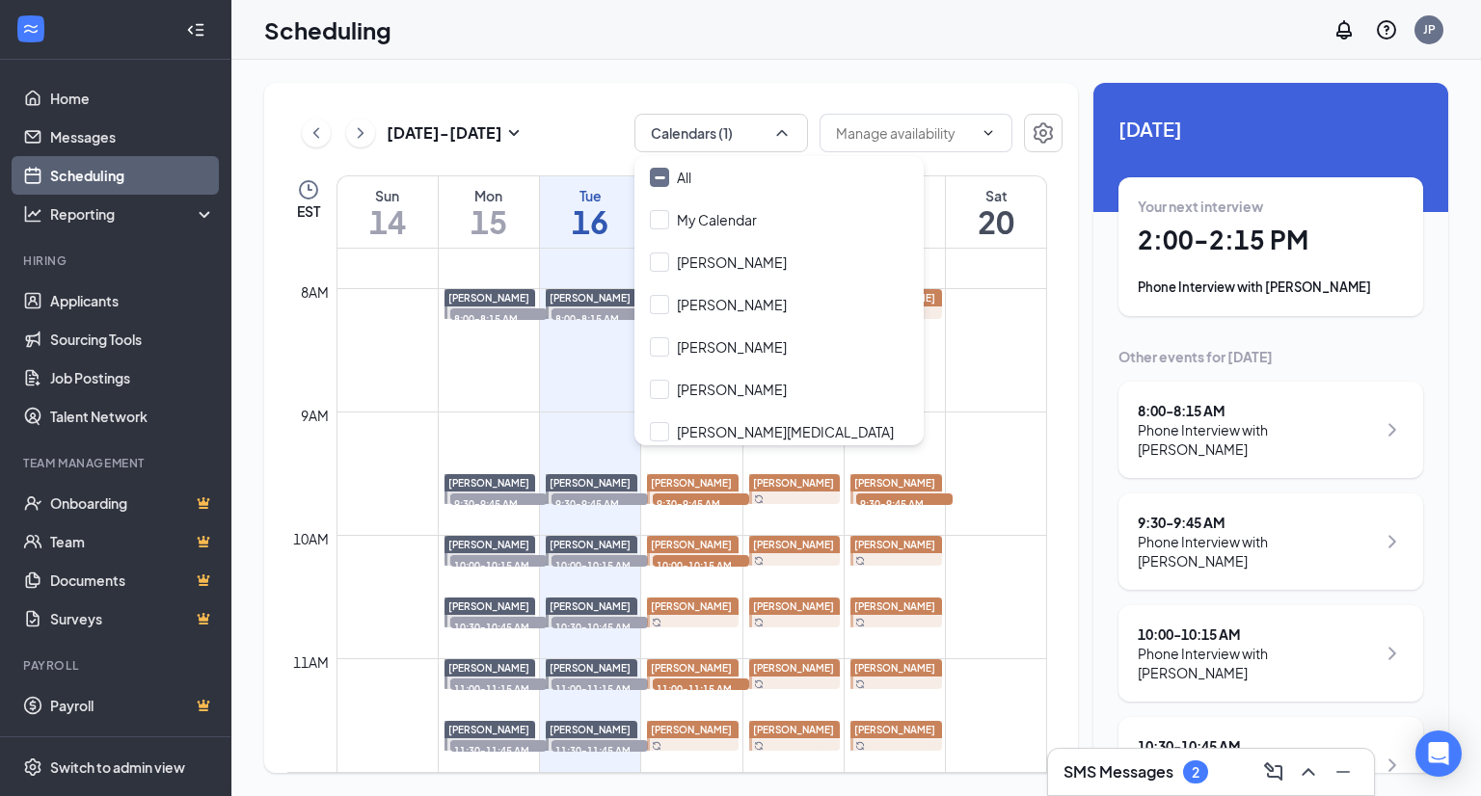
click at [1068, 74] on div "[DATE] - [DATE] Calendars (1) EST Sun 14 Mon 15 Tue 16 Wed 17 Thu 18 Fri 19 Sat…" at bounding box center [855, 428] width 1249 height 736
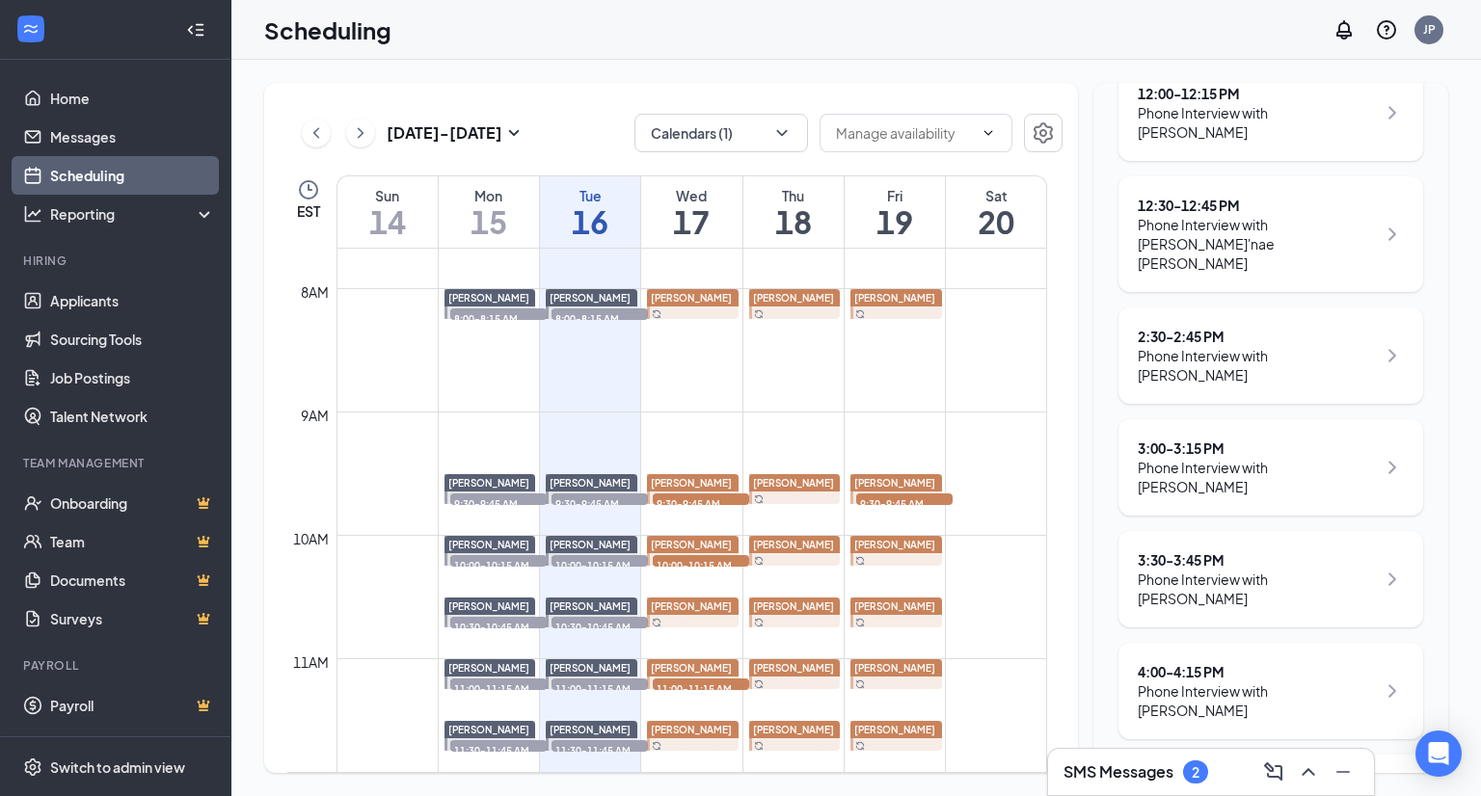
scroll to position [1002, 0]
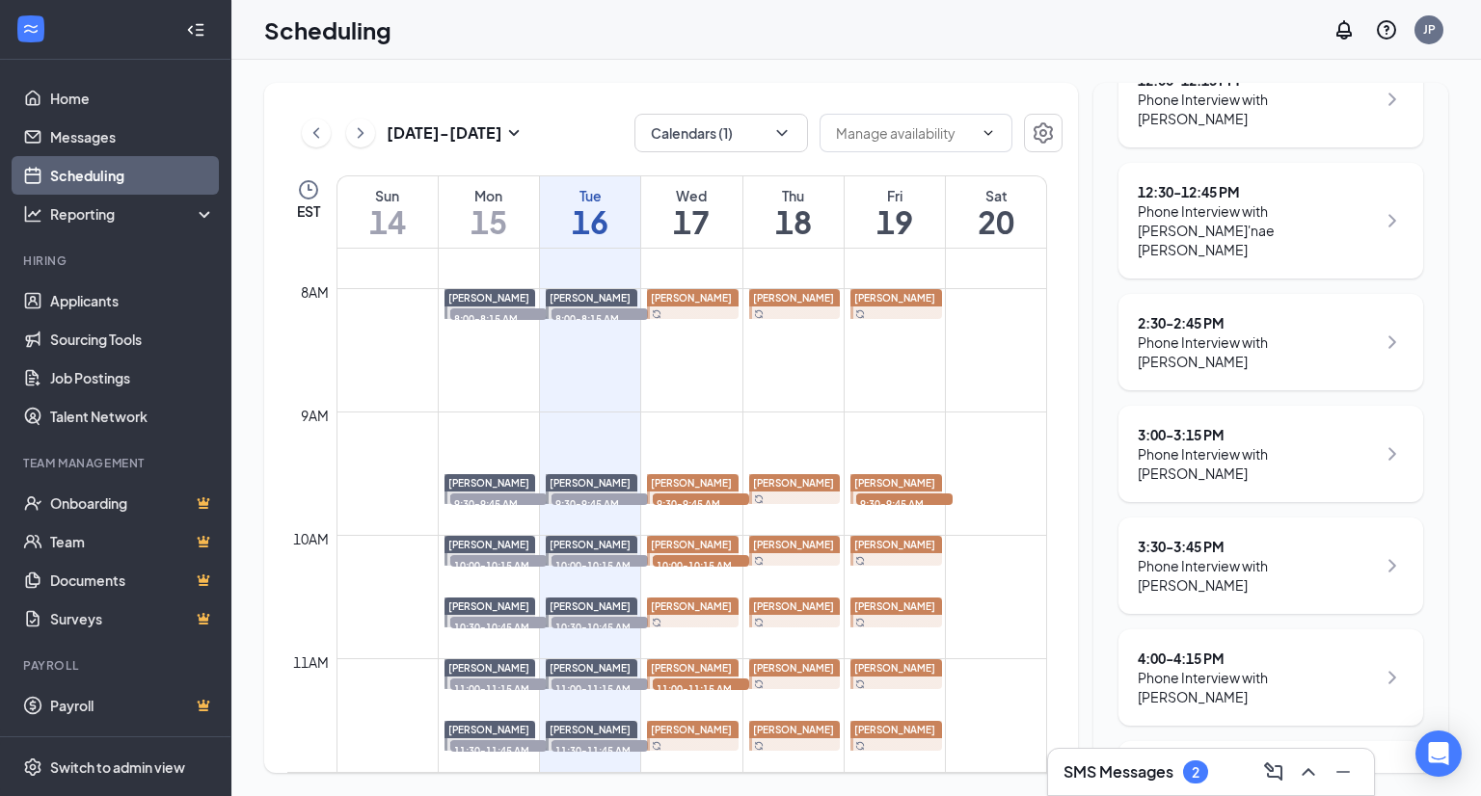
click at [1174, 781] on div "SMS Messages 2" at bounding box center [1135, 772] width 145 height 23
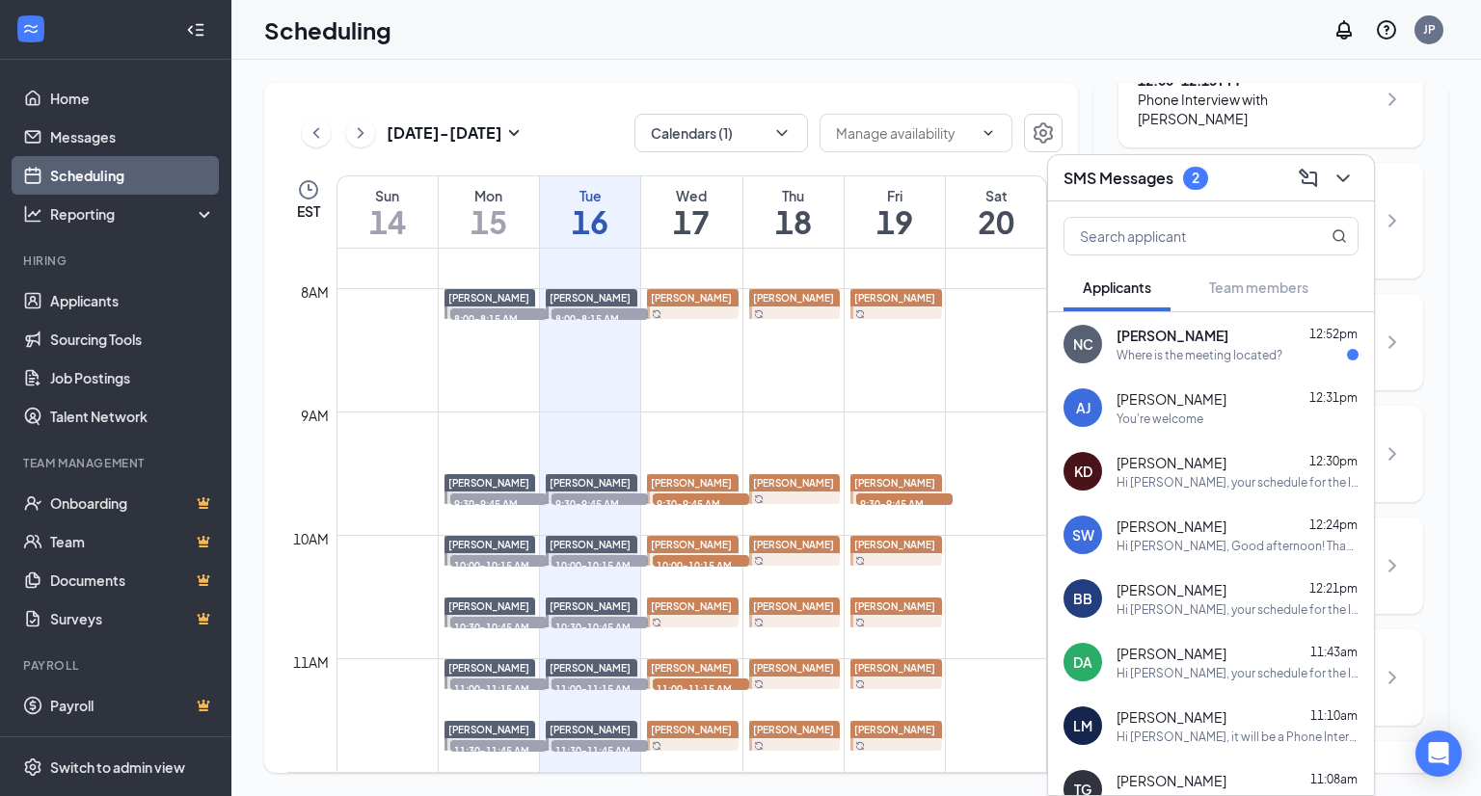
click at [1315, 92] on div "8:00 - 8:15 AM Phone Interview with [PERSON_NAME] 9:30 - 9:45 AM Phone Intervie…" at bounding box center [1270, 109] width 305 height 1458
click at [1347, 172] on icon "ChevronDown" at bounding box center [1342, 178] width 23 height 23
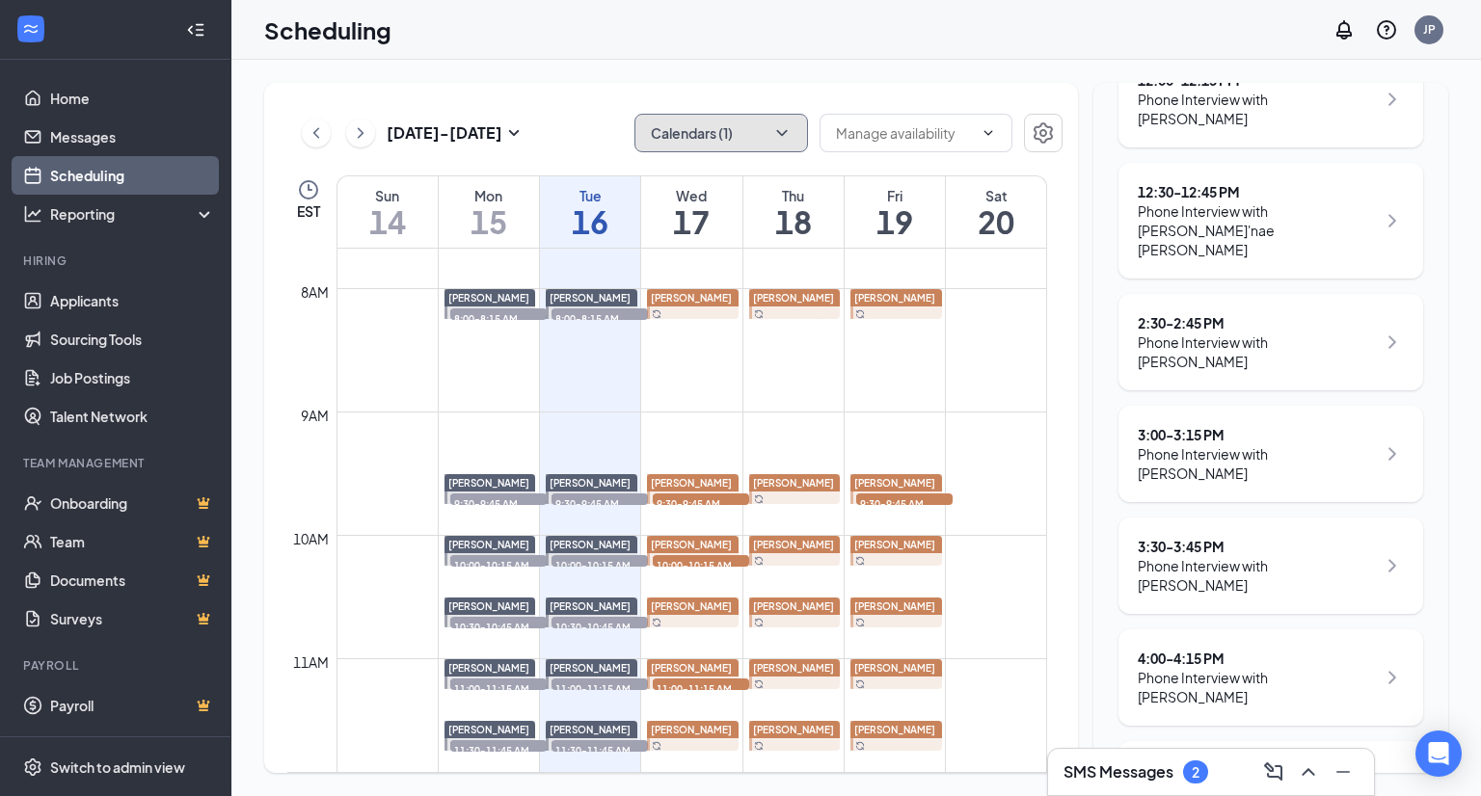
click at [736, 140] on button "Calendars (1)" at bounding box center [721, 133] width 174 height 39
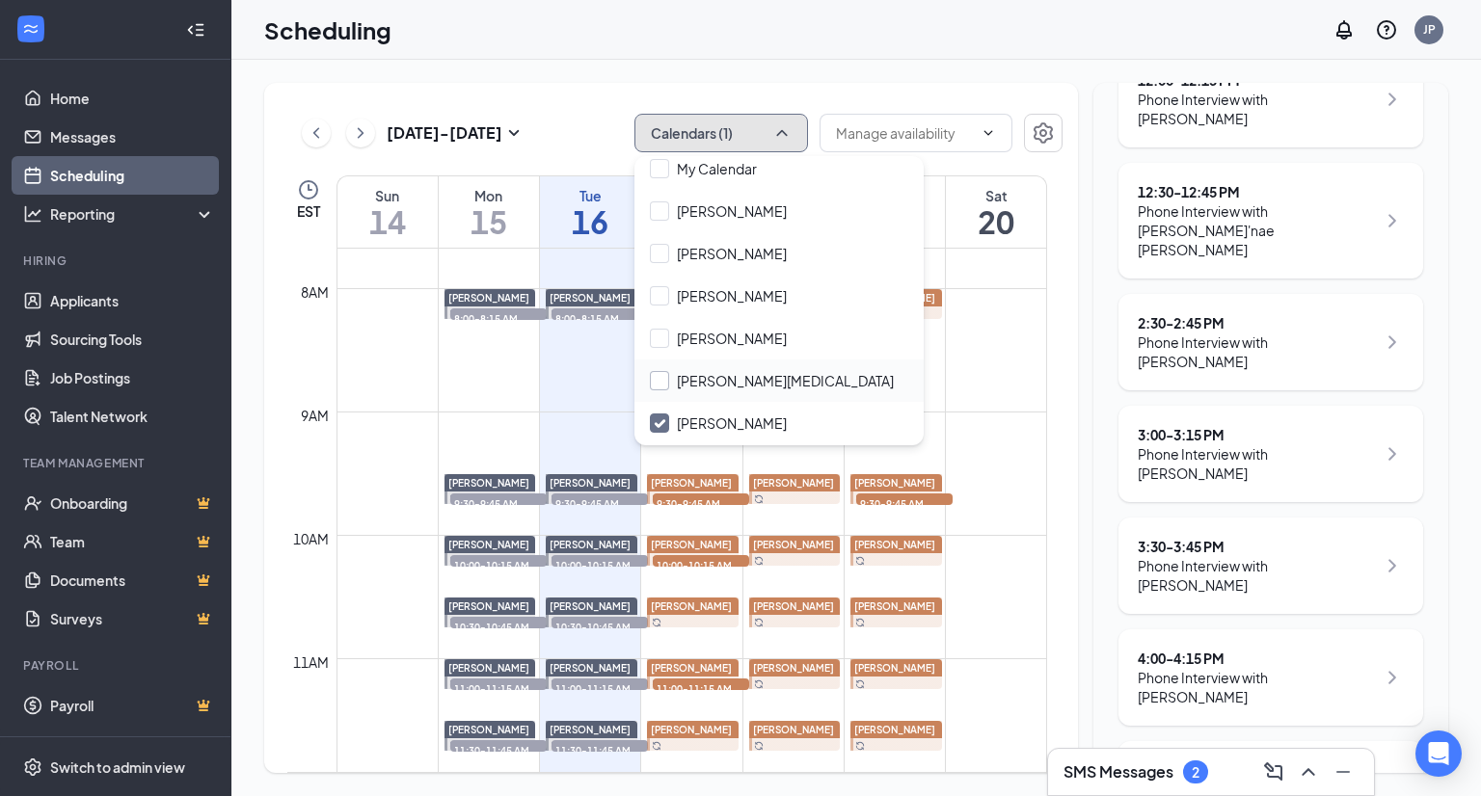
scroll to position [93, 0]
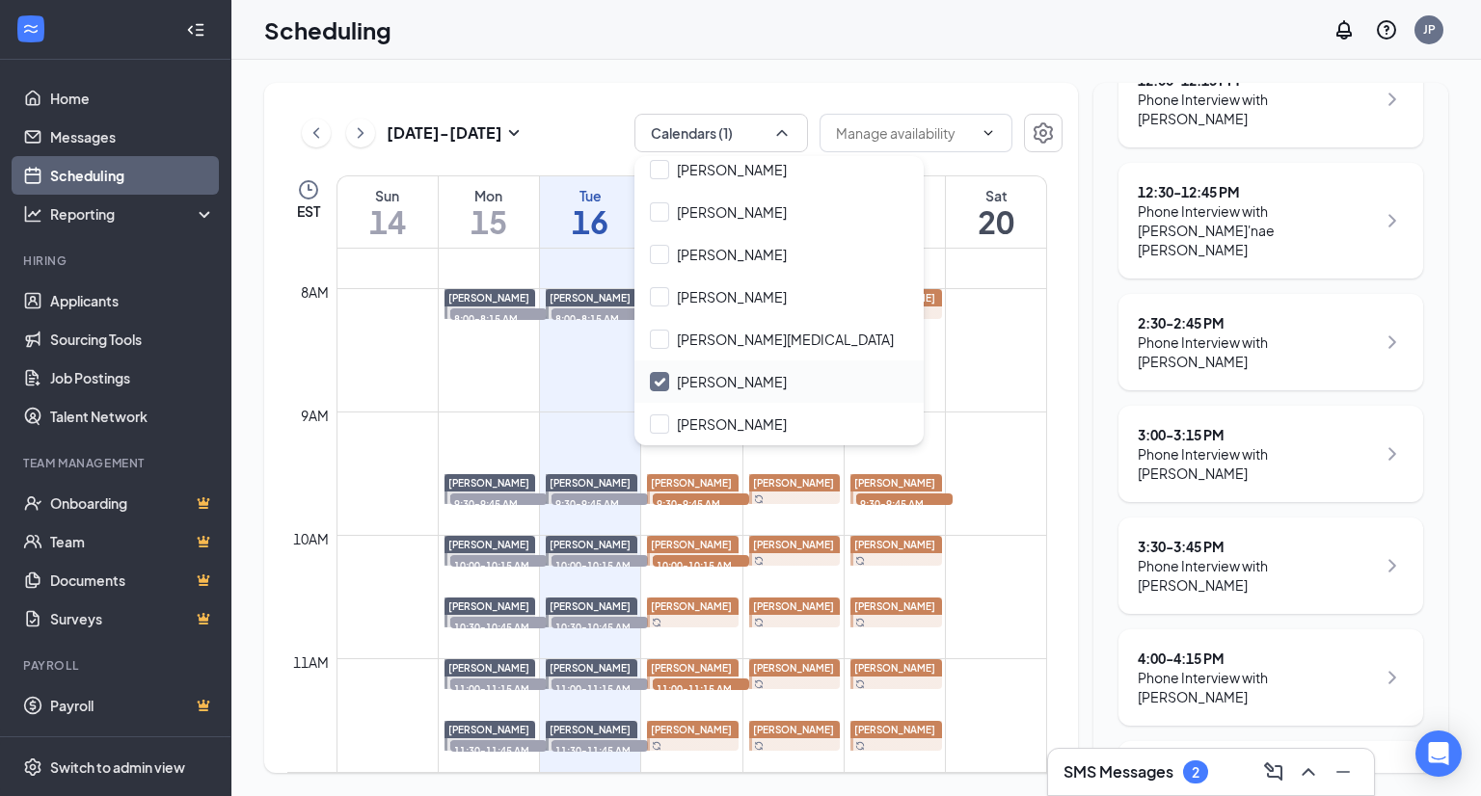
click at [702, 387] on input "[PERSON_NAME]" at bounding box center [718, 381] width 137 height 19
checkbox input "true"
checkbox input "false"
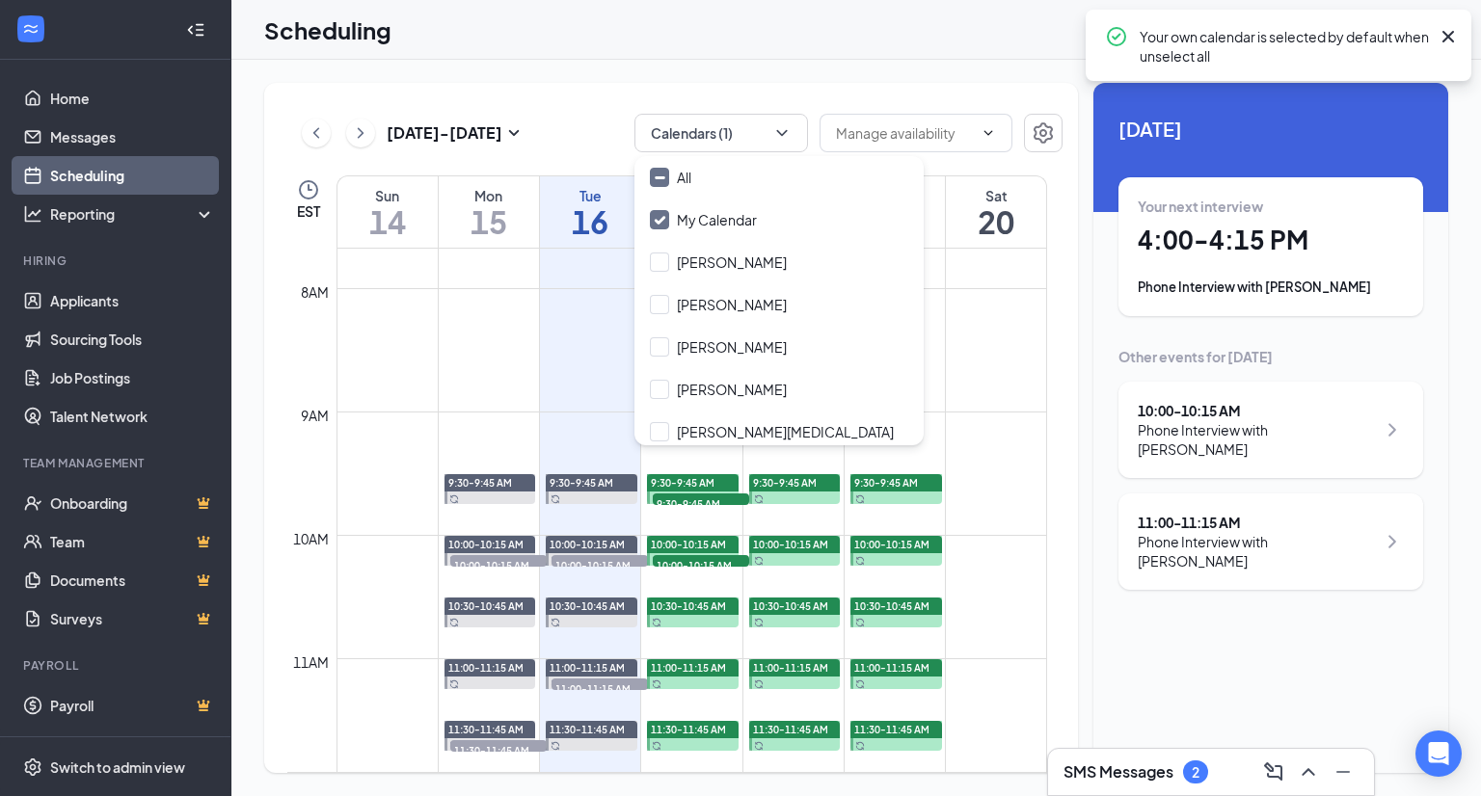
click at [804, 66] on div "[DATE] - [DATE] Calendars (1) EST Sun 14 Mon 15 Tue 16 Wed 17 Thu 18 Fri 19 Sat…" at bounding box center [855, 428] width 1249 height 736
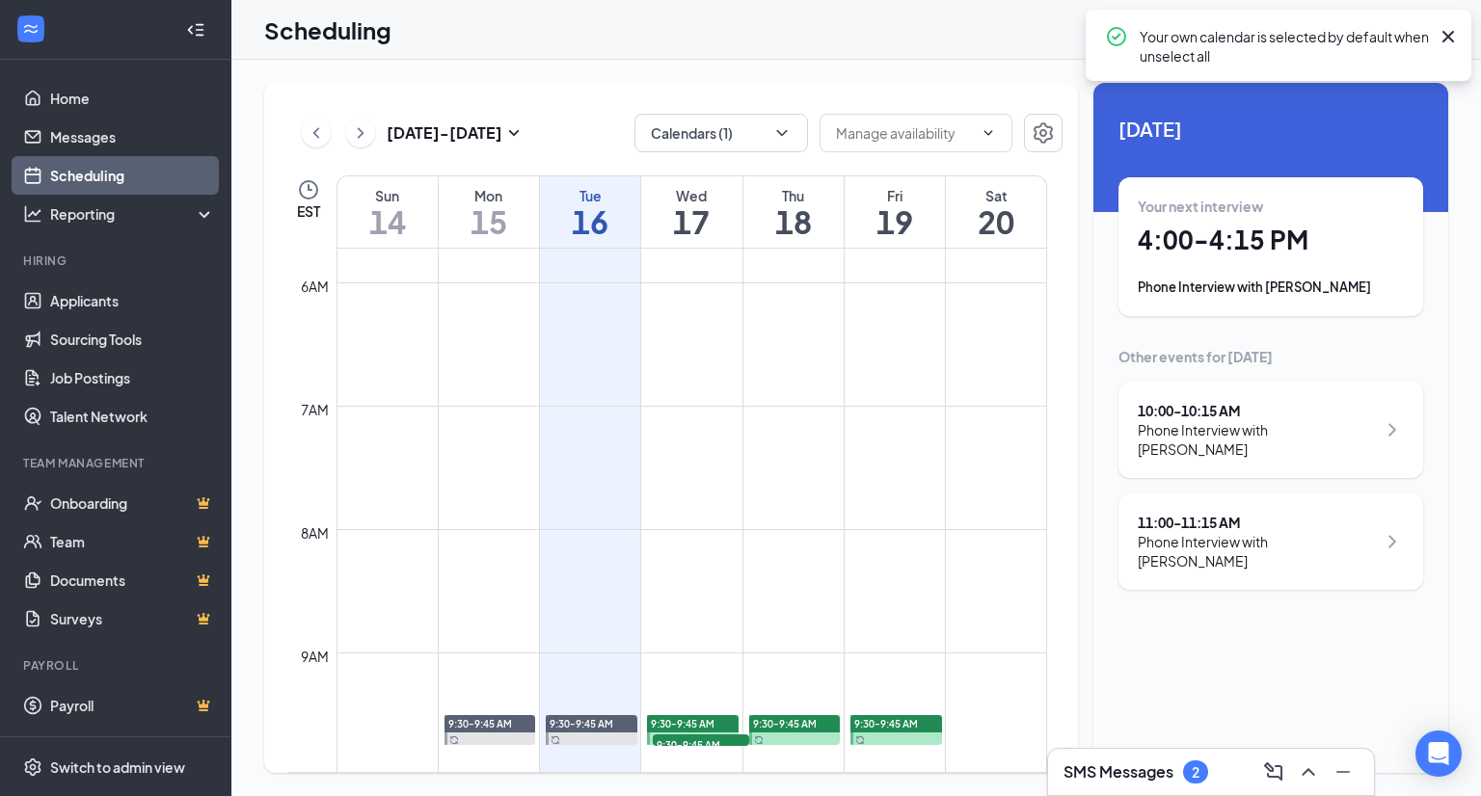
scroll to position [562, 0]
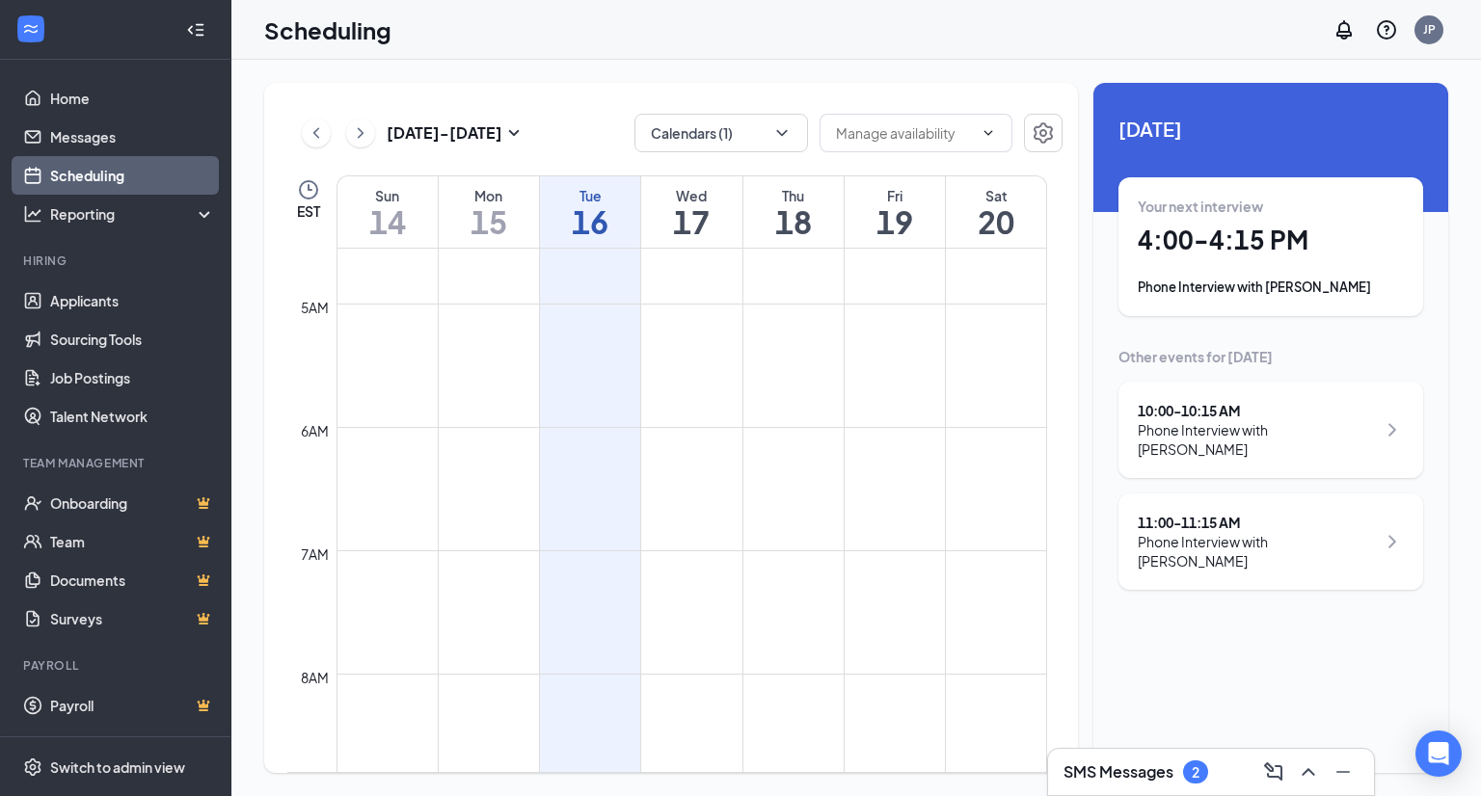
click at [1116, 769] on h3 "SMS Messages" at bounding box center [1118, 772] width 110 height 21
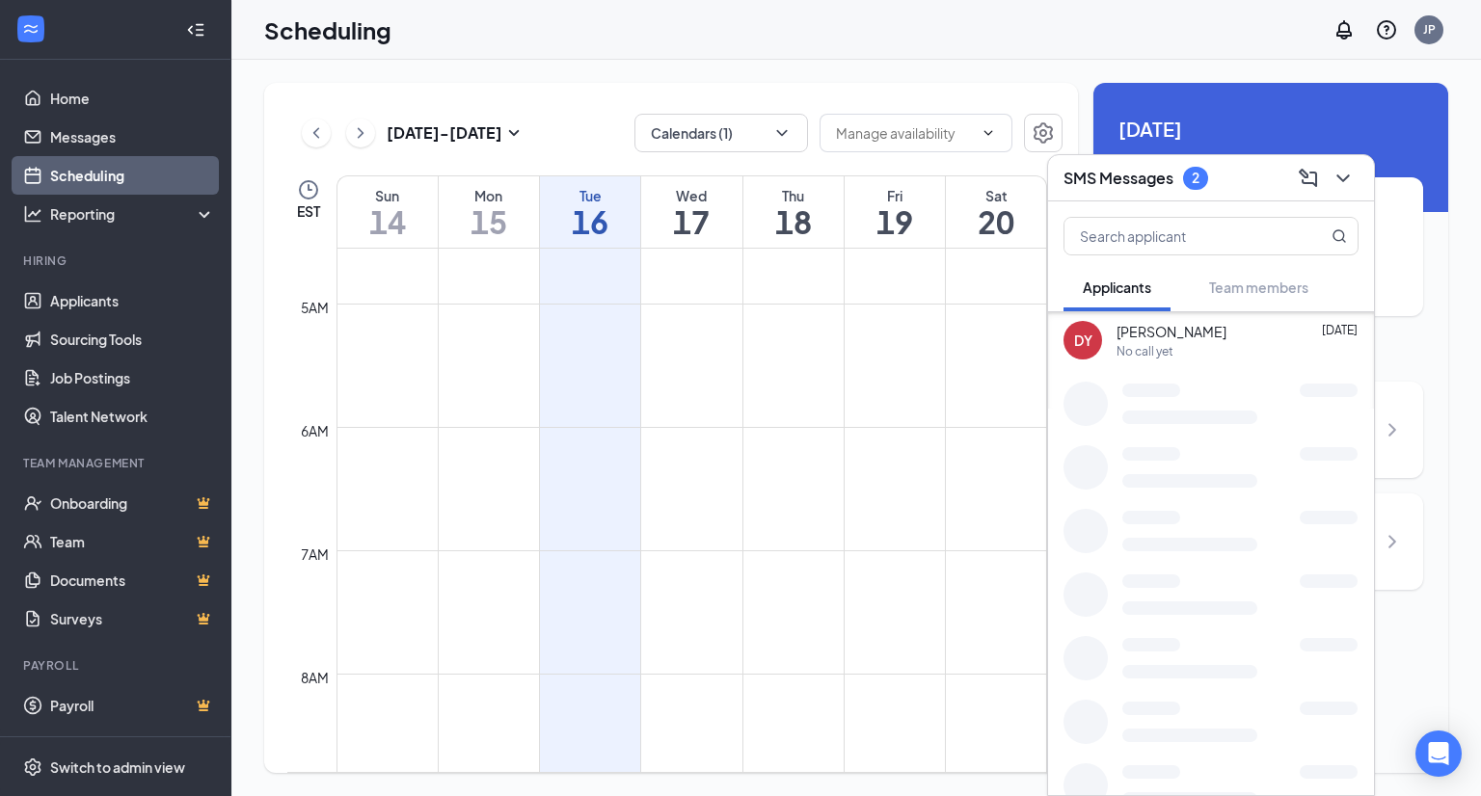
scroll to position [2486, 0]
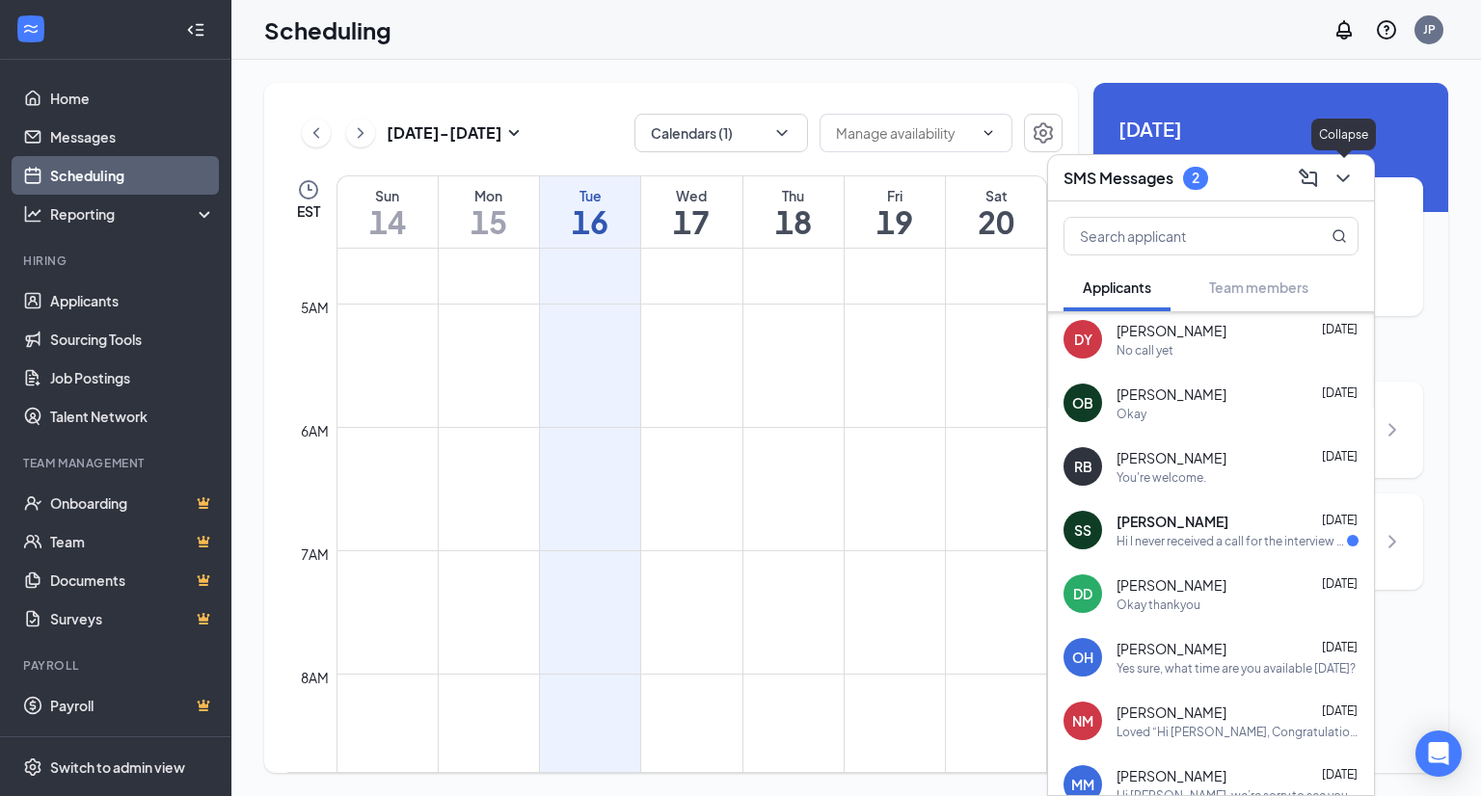
click at [1340, 178] on icon "ChevronDown" at bounding box center [1342, 178] width 13 height 8
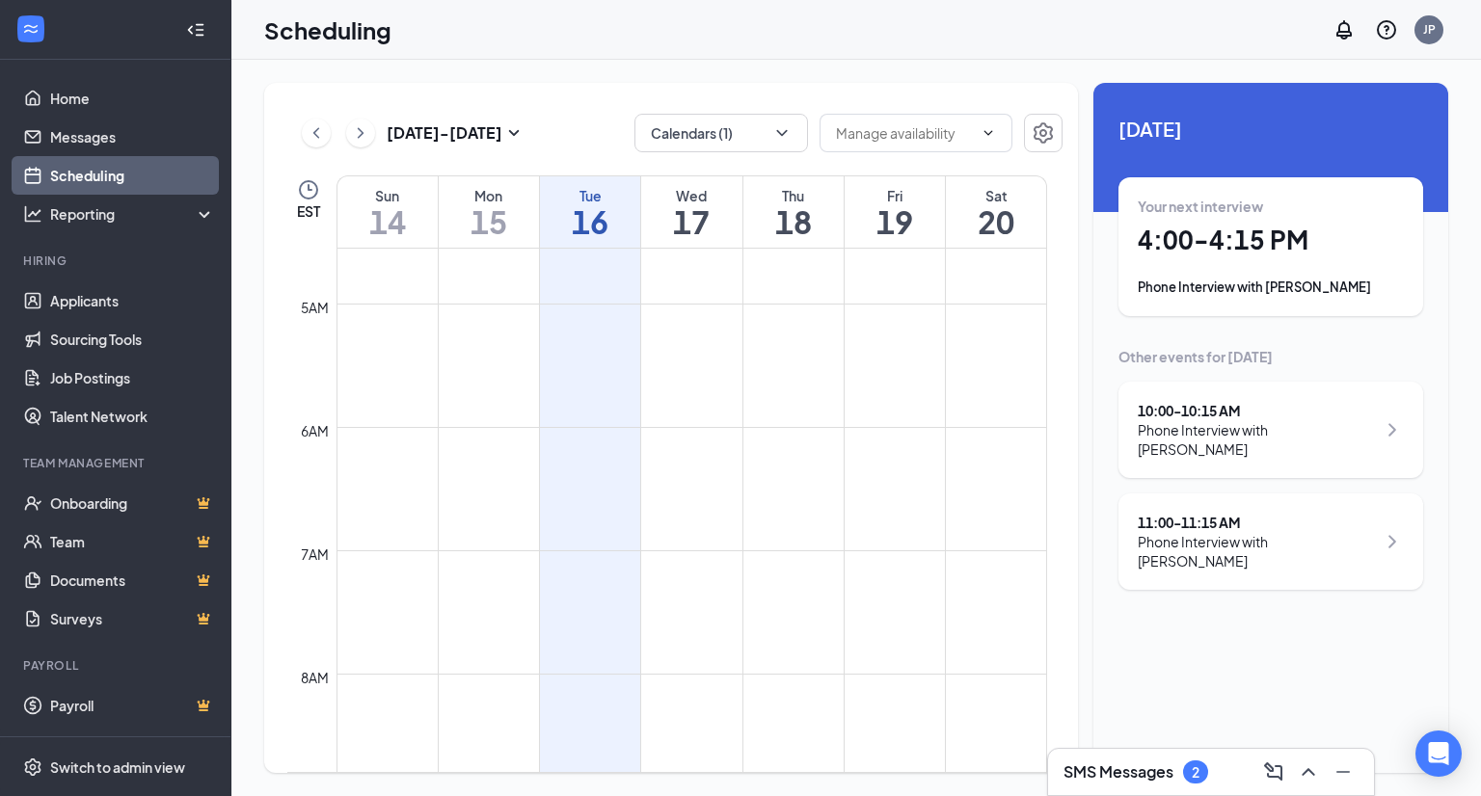
scroll to position [0, 0]
click at [1156, 789] on div "SMS Messages 2" at bounding box center [1211, 772] width 326 height 46
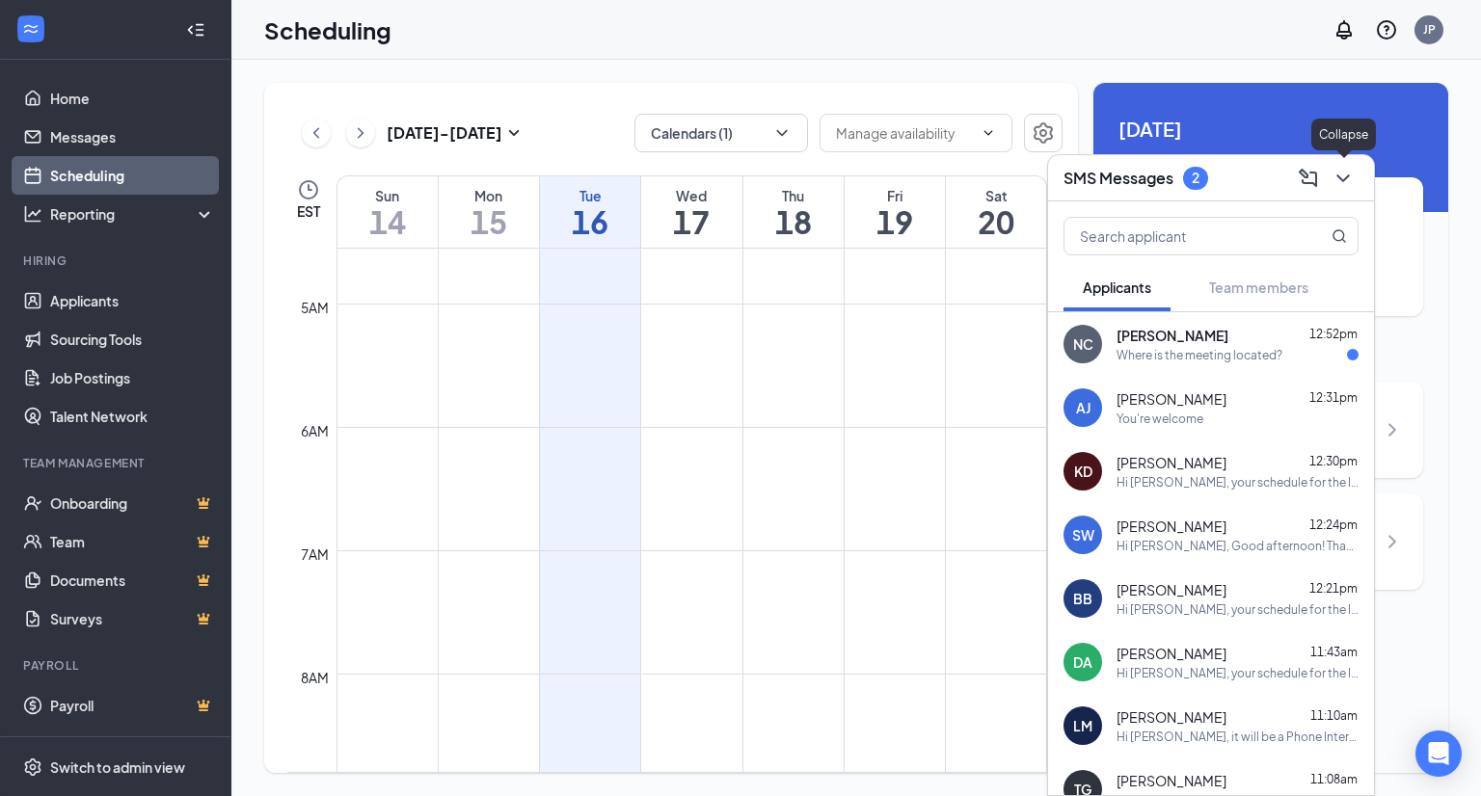
click at [1351, 179] on icon "ChevronDown" at bounding box center [1342, 178] width 23 height 23
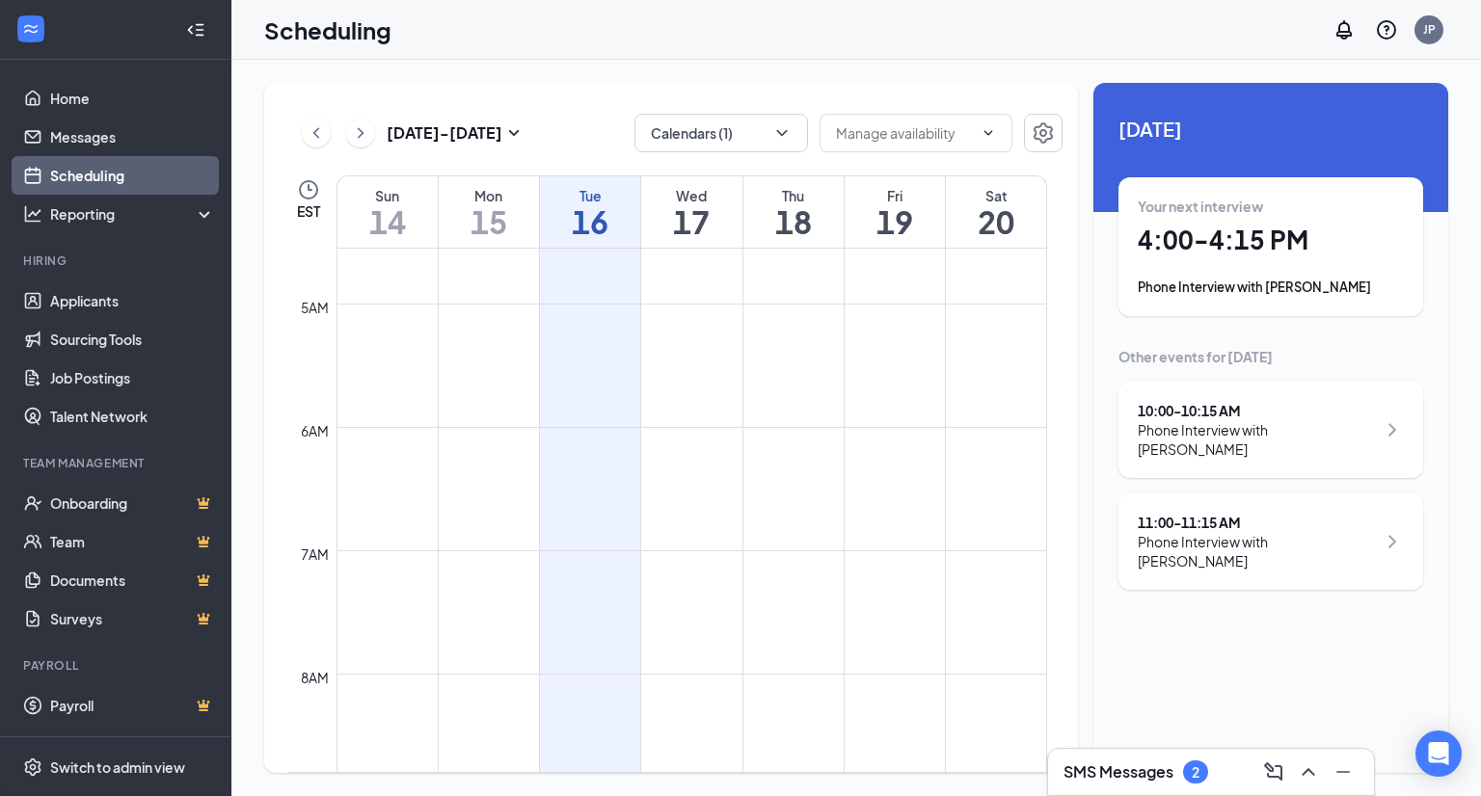
click at [1161, 772] on h3 "SMS Messages" at bounding box center [1118, 772] width 110 height 21
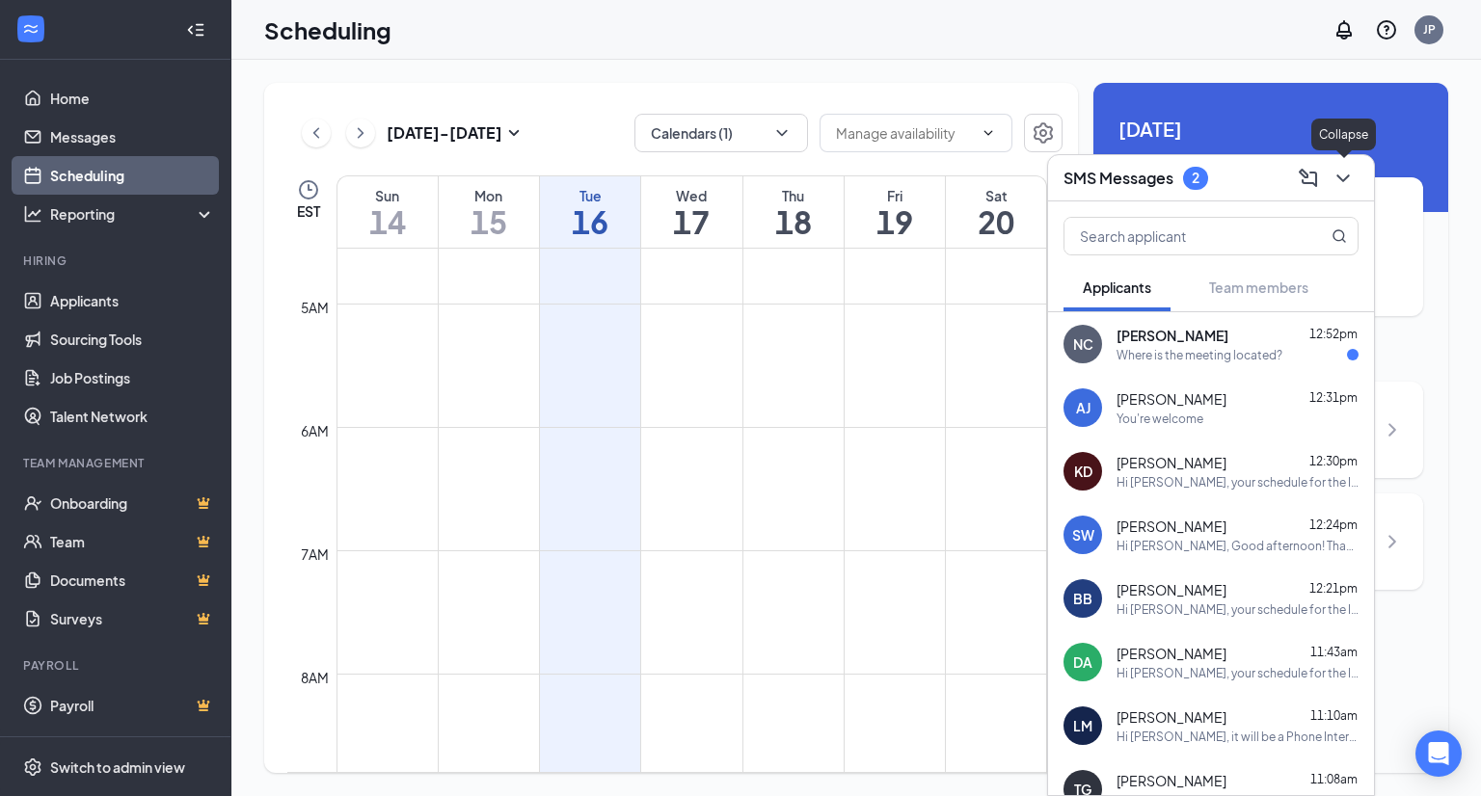
click at [1346, 178] on icon "ChevronDown" at bounding box center [1342, 178] width 13 height 8
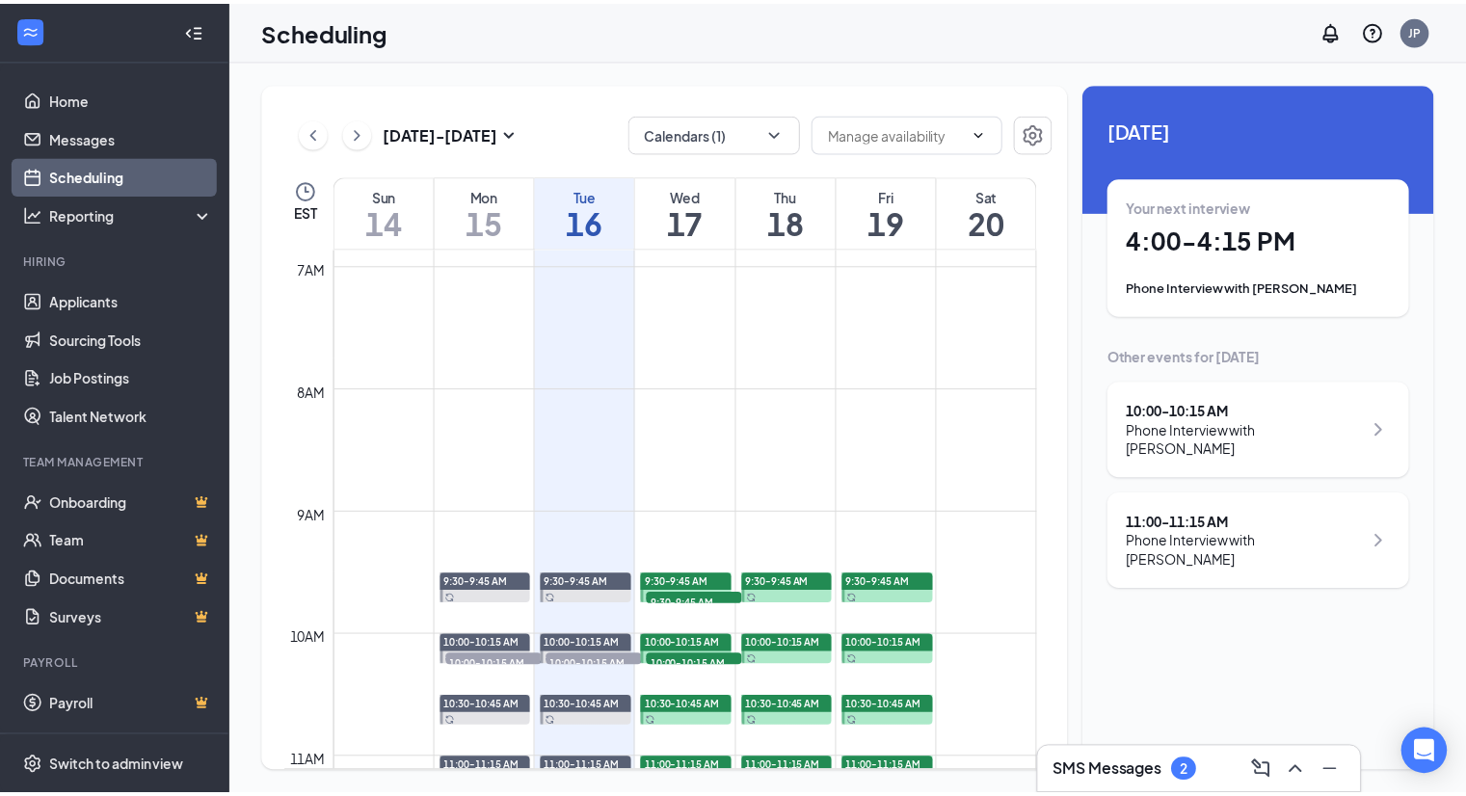
scroll to position [851, 0]
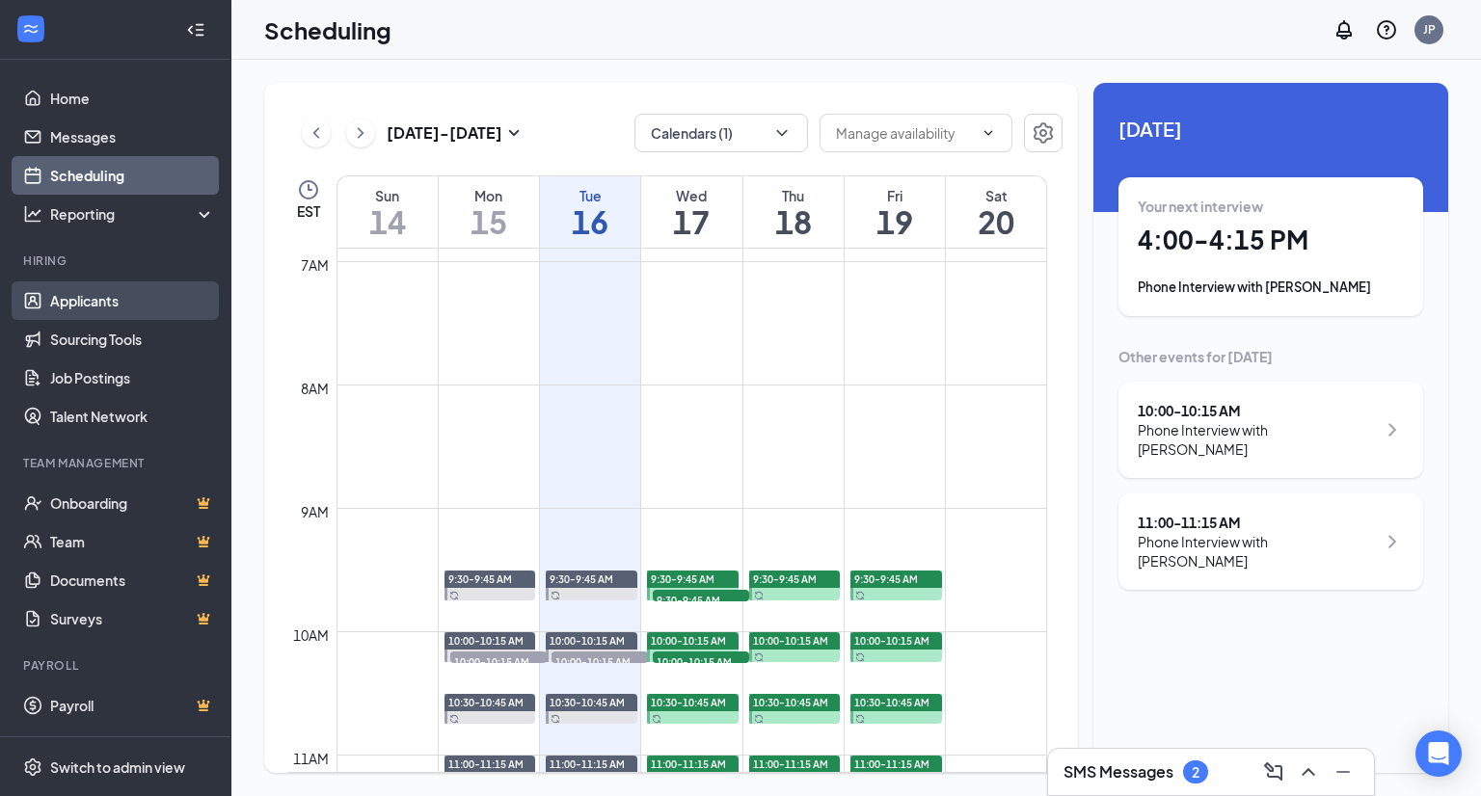
click at [90, 298] on link "Applicants" at bounding box center [132, 300] width 165 height 39
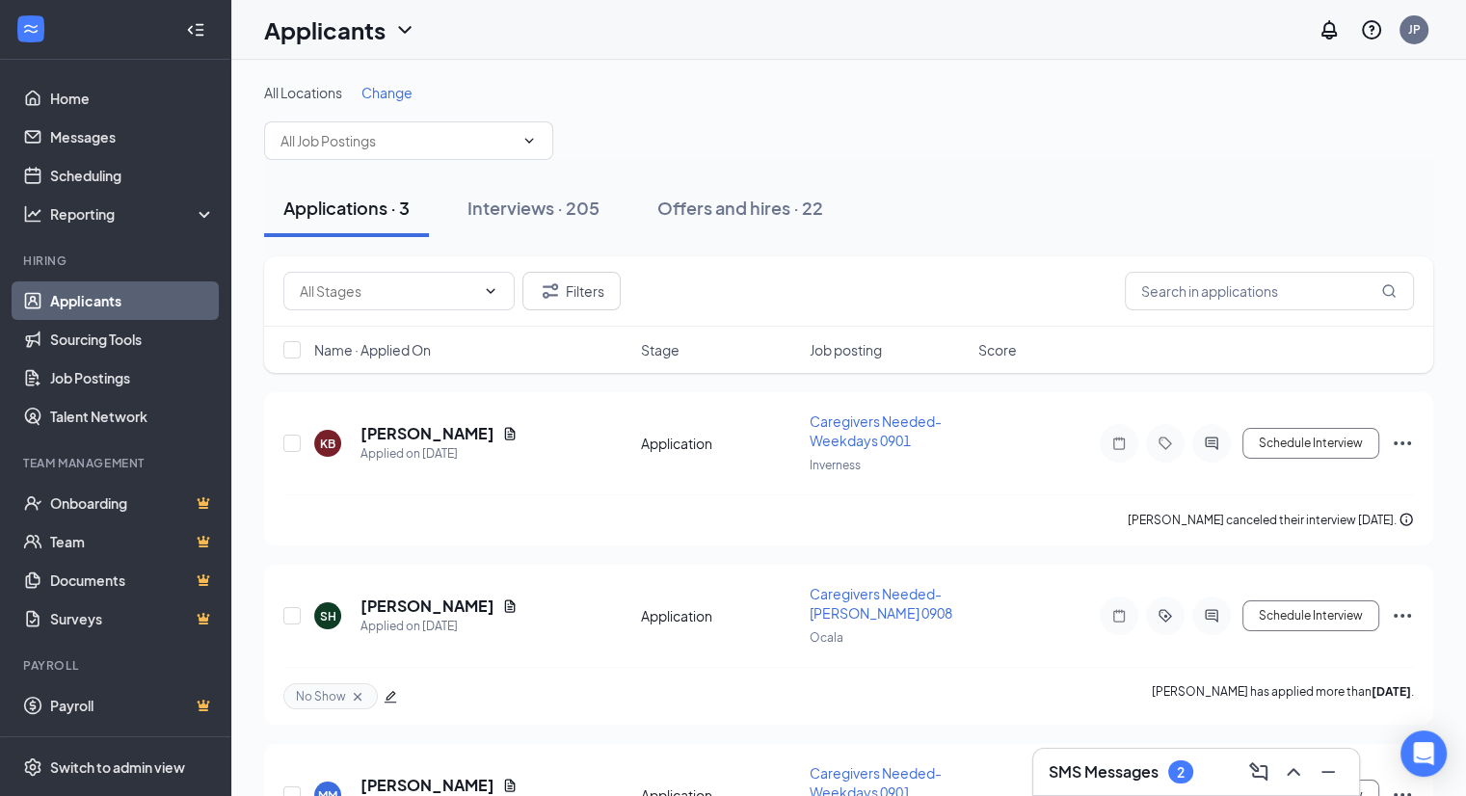
click at [381, 85] on span "Change" at bounding box center [386, 92] width 51 height 17
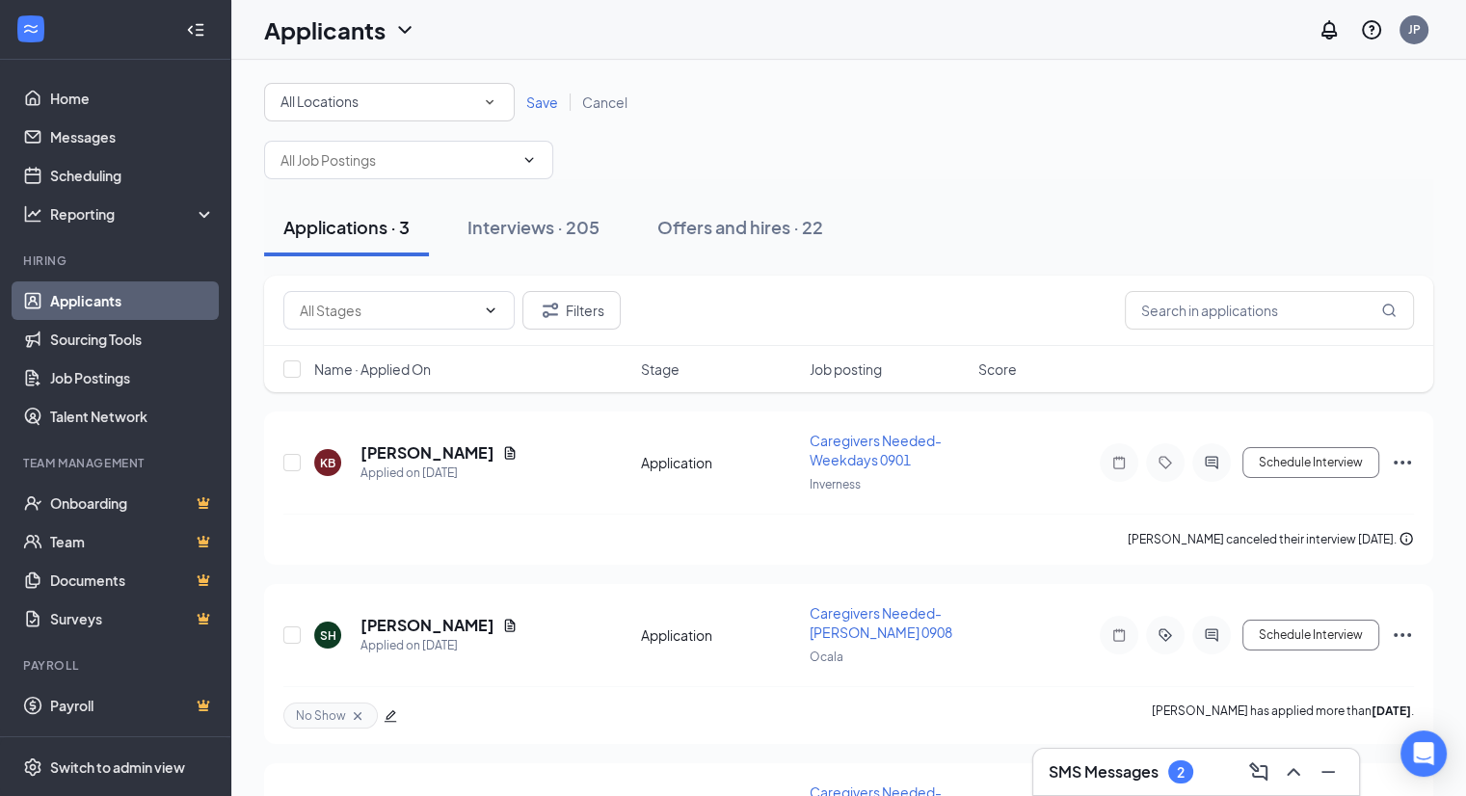
click at [368, 104] on div "All Locations" at bounding box center [390, 102] width 218 height 23
click at [373, 202] on div "Inverness" at bounding box center [390, 202] width 220 height 23
click at [547, 109] on span "Save" at bounding box center [542, 102] width 32 height 17
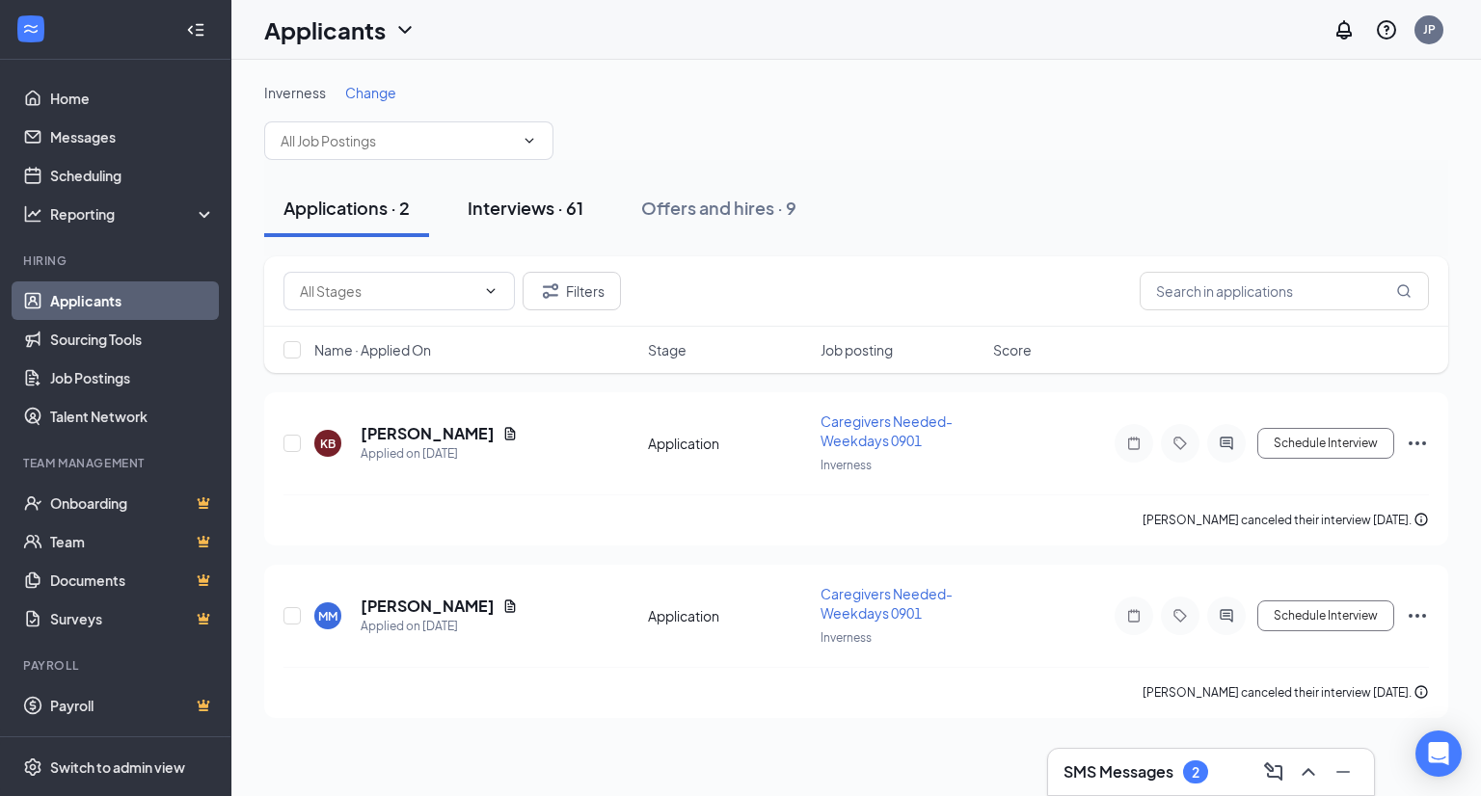
click at [539, 206] on div "Interviews · 61" at bounding box center [526, 208] width 116 height 24
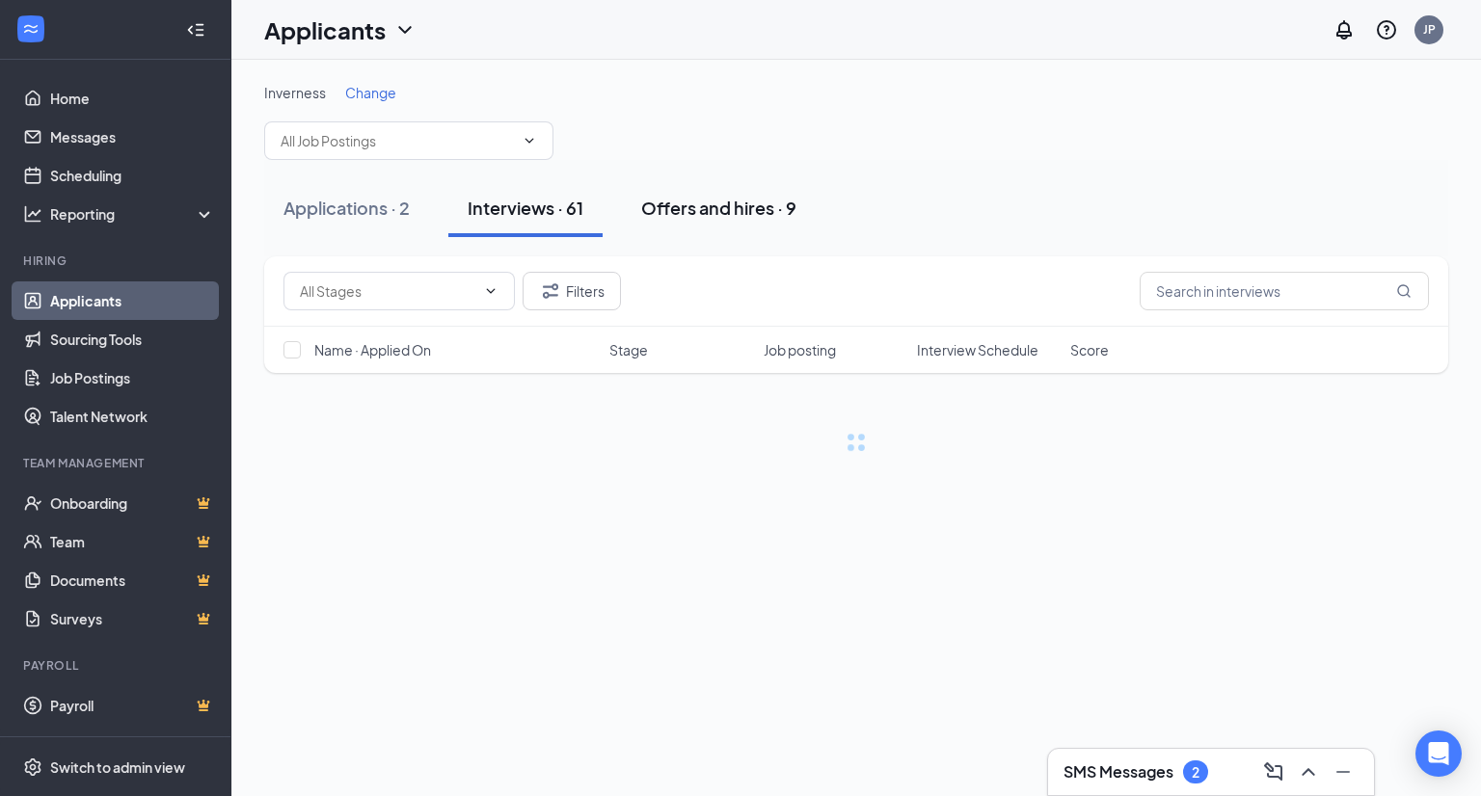
click at [733, 201] on div "Offers and hires · 9" at bounding box center [718, 208] width 155 height 24
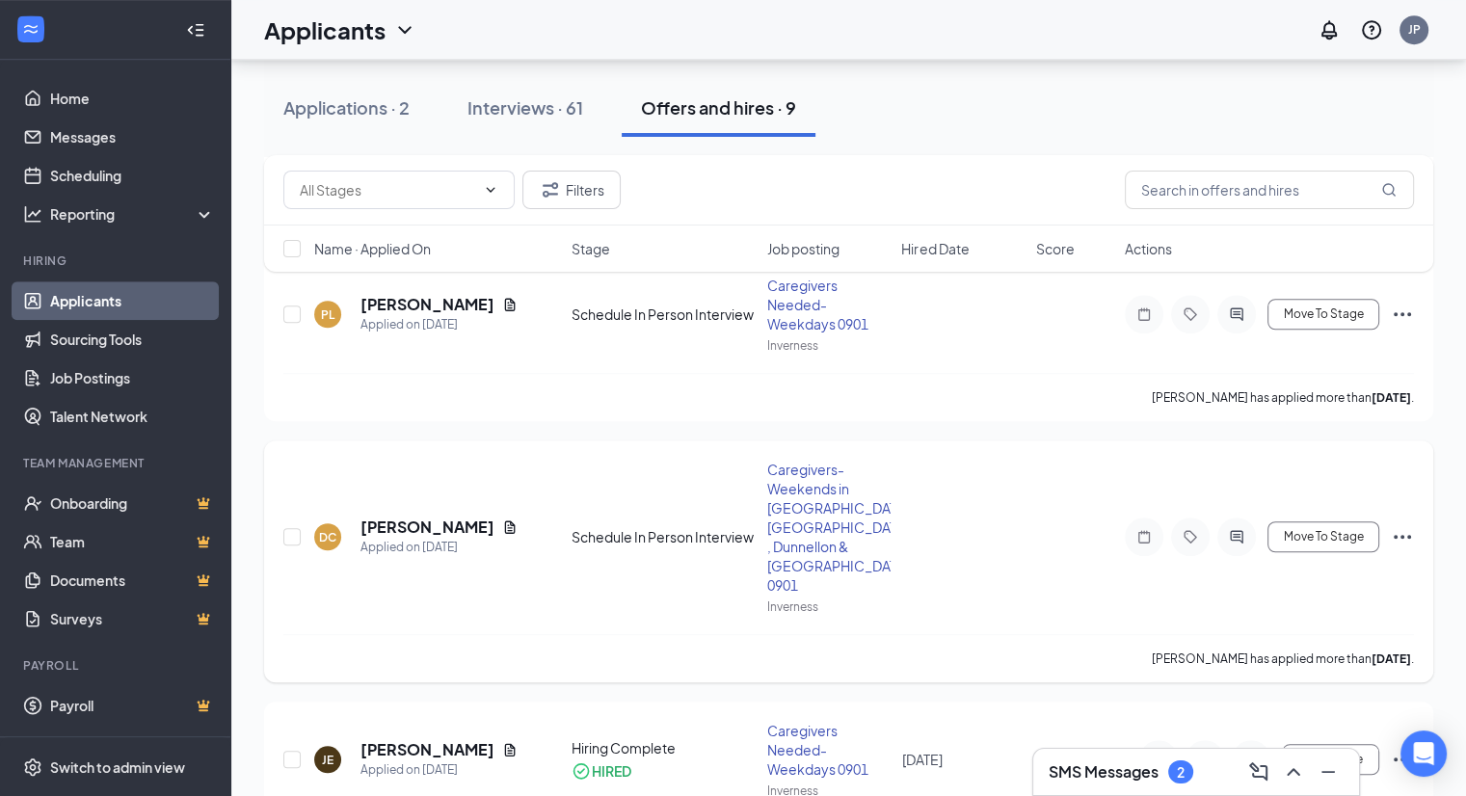
scroll to position [1486, 0]
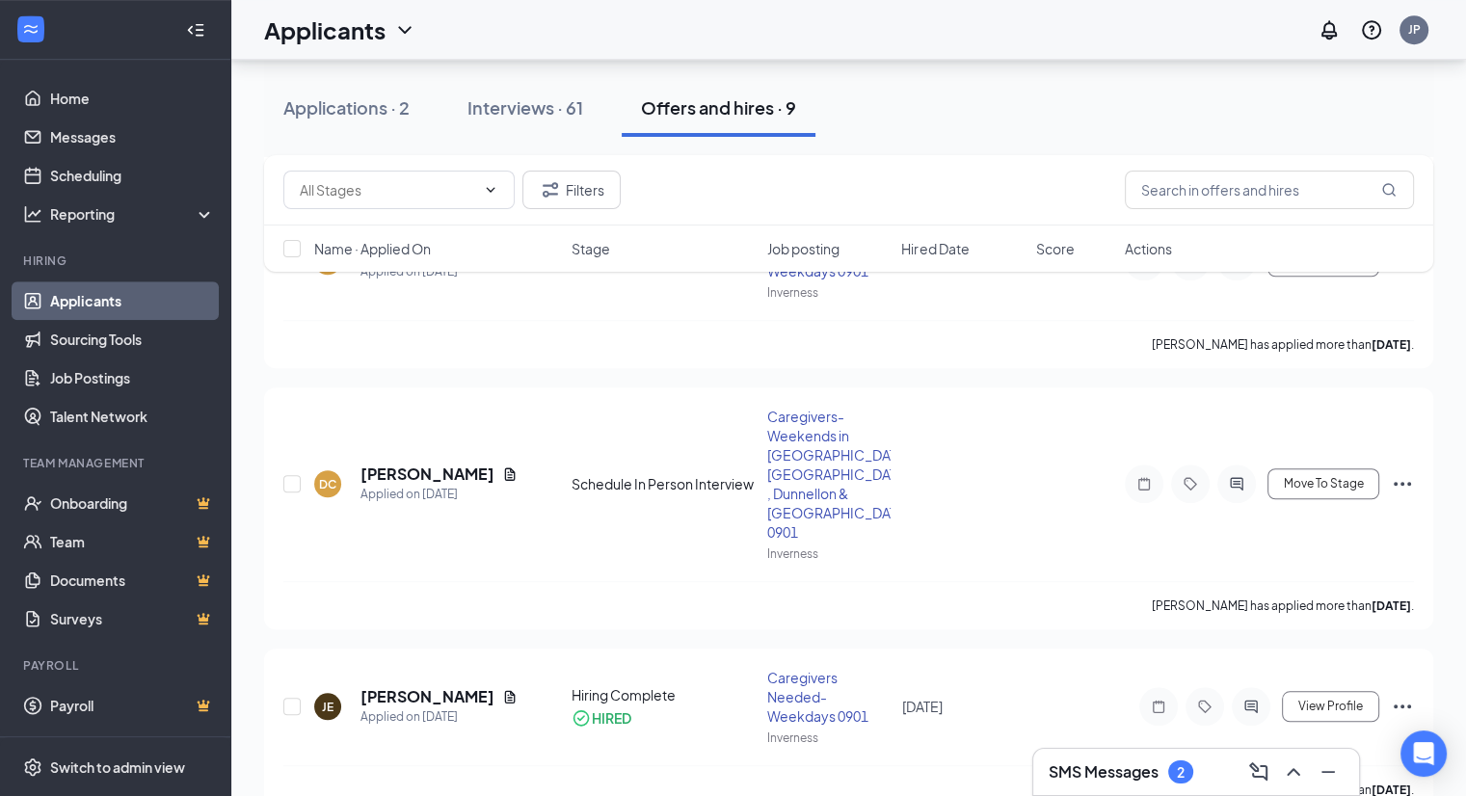
drag, startPoint x: 512, startPoint y: 109, endPoint x: 574, endPoint y: 148, distance: 73.3
click at [512, 109] on div "Interviews · 61" at bounding box center [526, 107] width 116 height 24
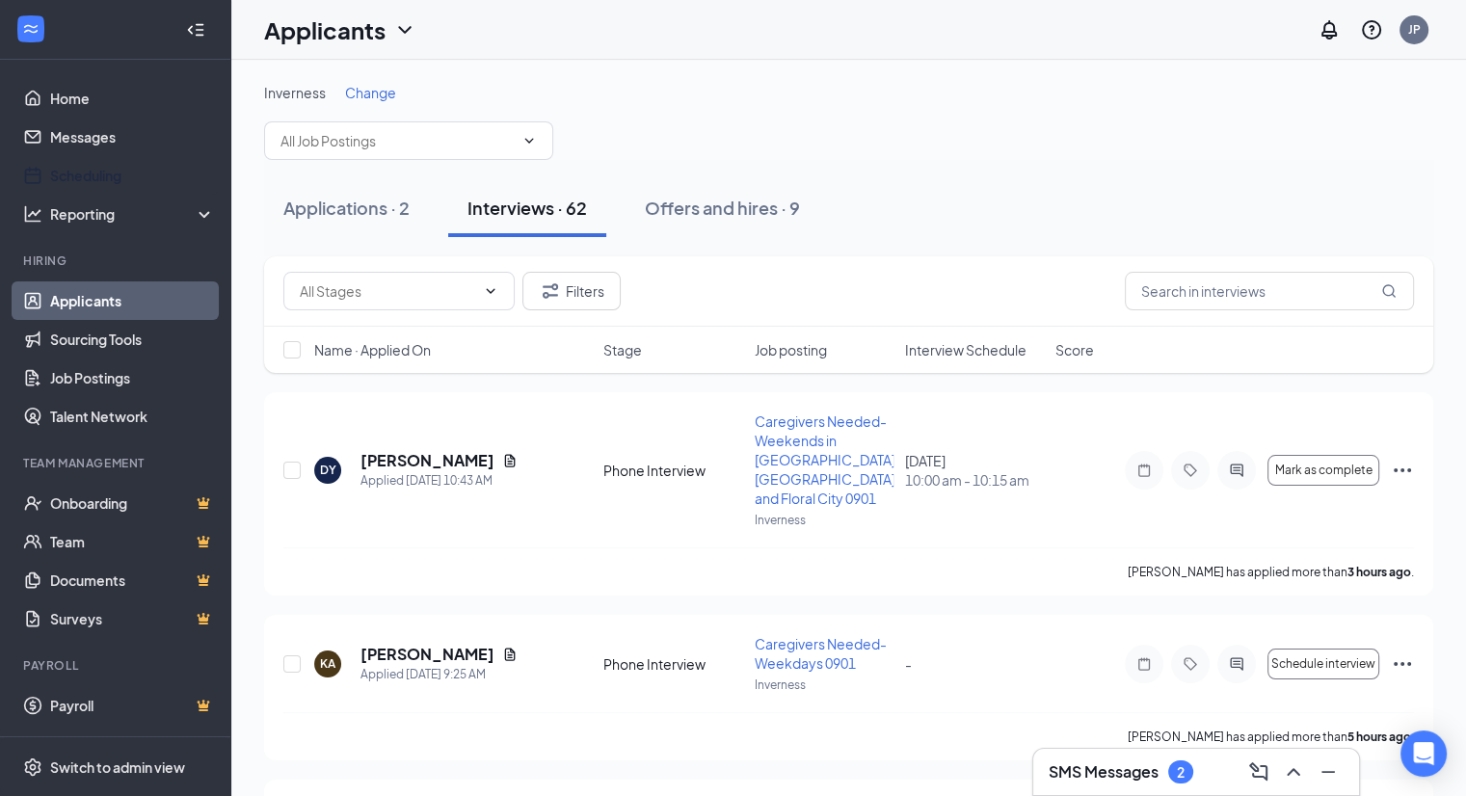
drag, startPoint x: 102, startPoint y: 169, endPoint x: 587, endPoint y: 192, distance: 485.4
click at [102, 169] on link "Scheduling" at bounding box center [132, 175] width 165 height 39
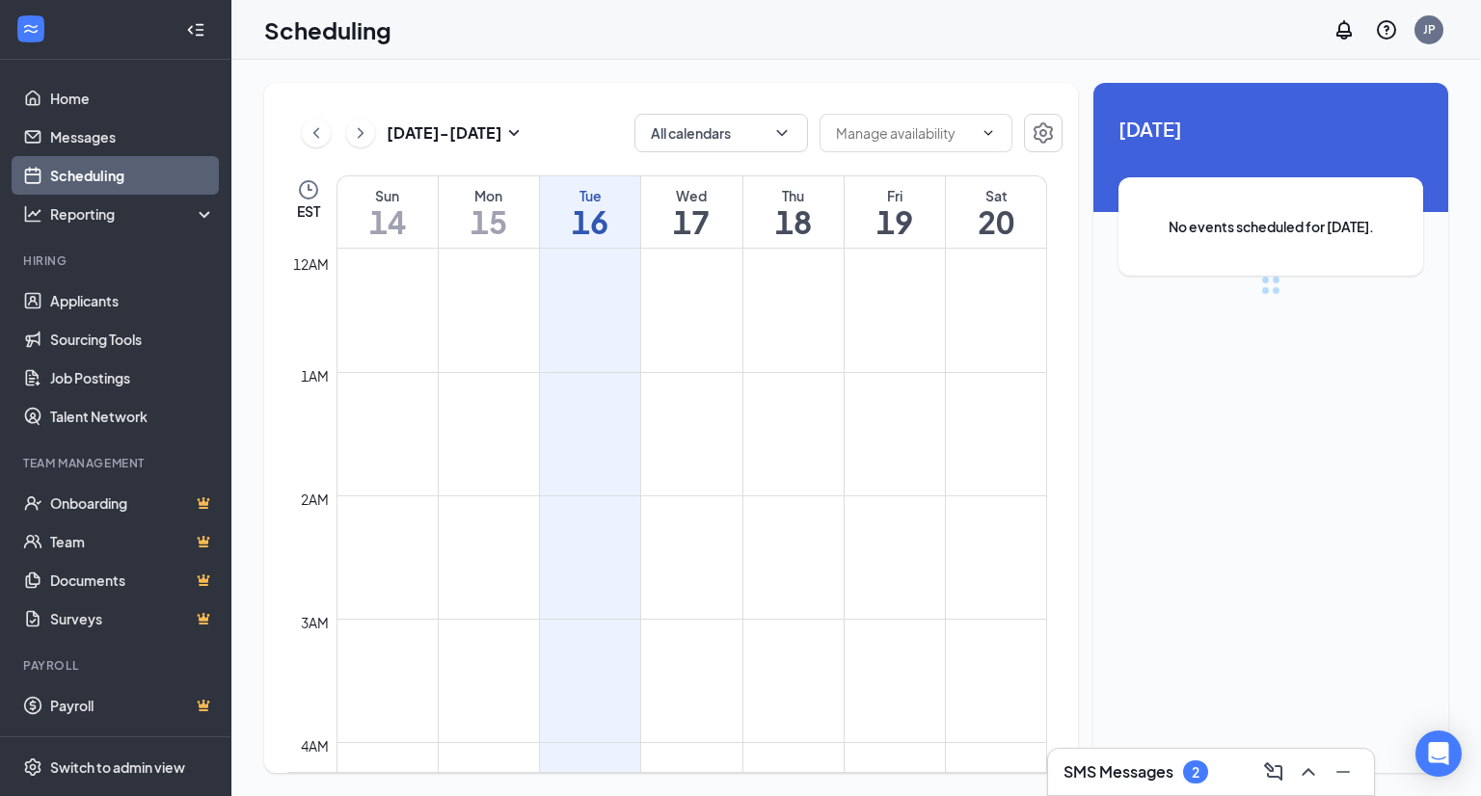
scroll to position [948, 0]
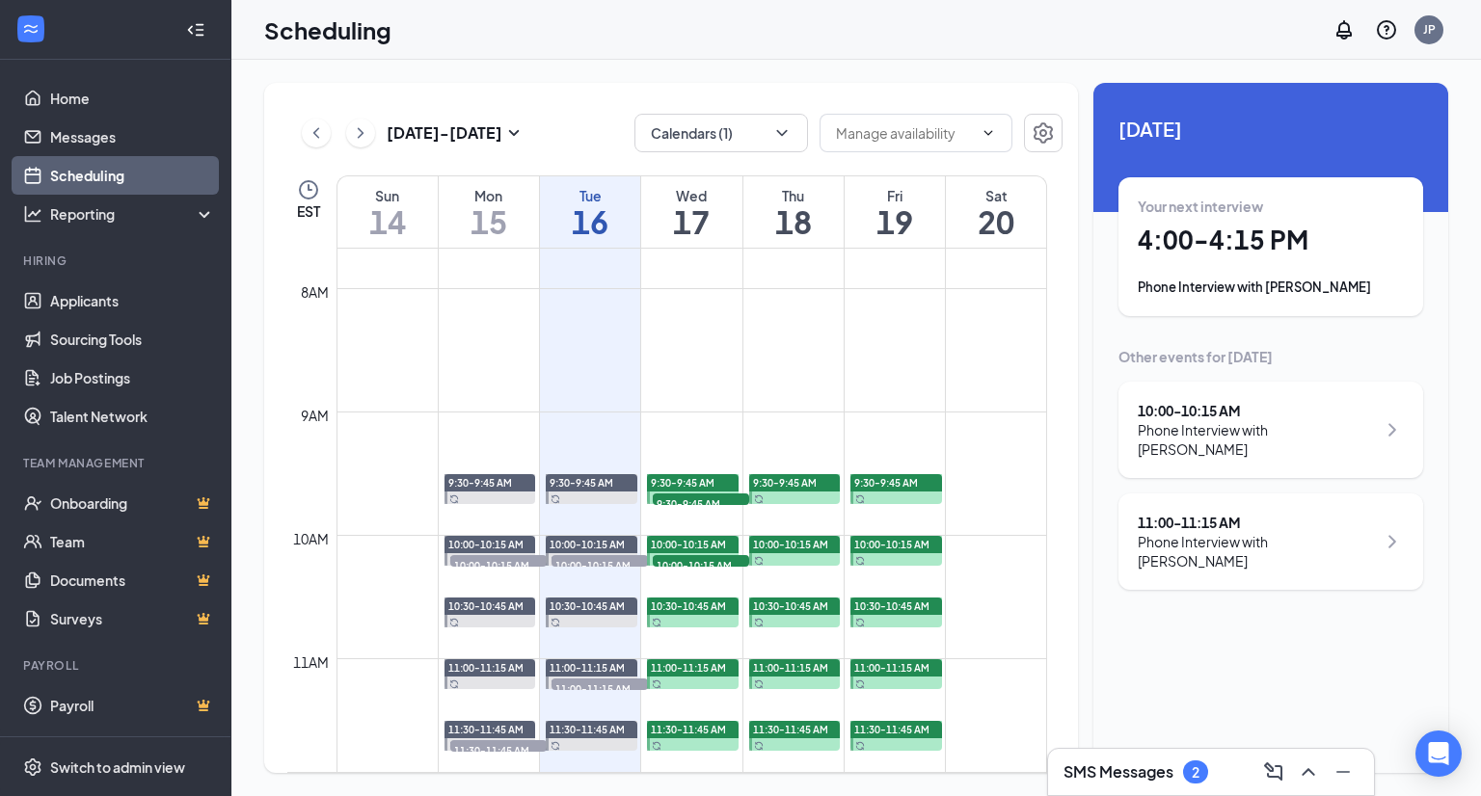
click at [1280, 283] on div "Phone Interview with [PERSON_NAME]" at bounding box center [1270, 287] width 266 height 19
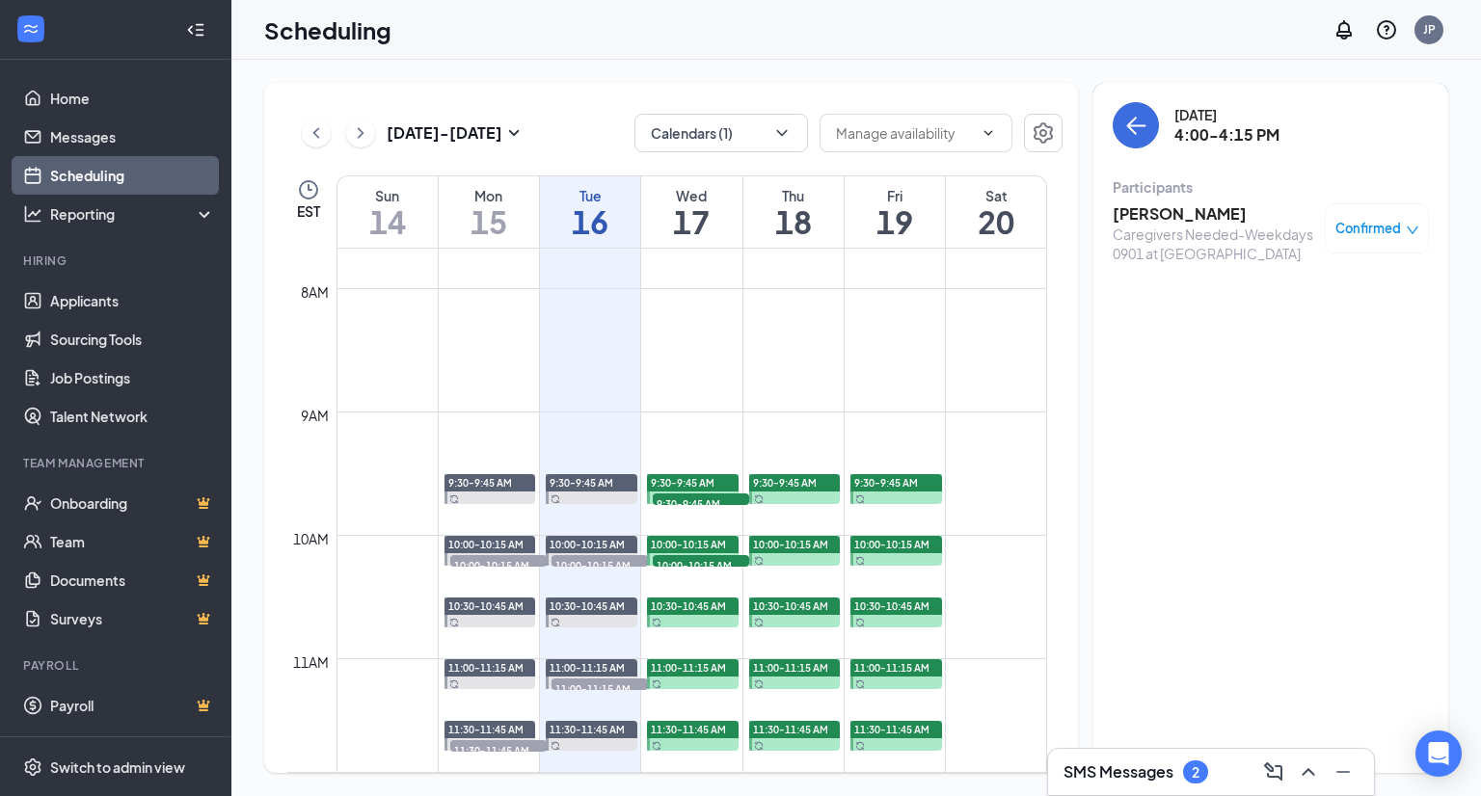
click at [1188, 216] on h3 "[PERSON_NAME]" at bounding box center [1213, 213] width 202 height 21
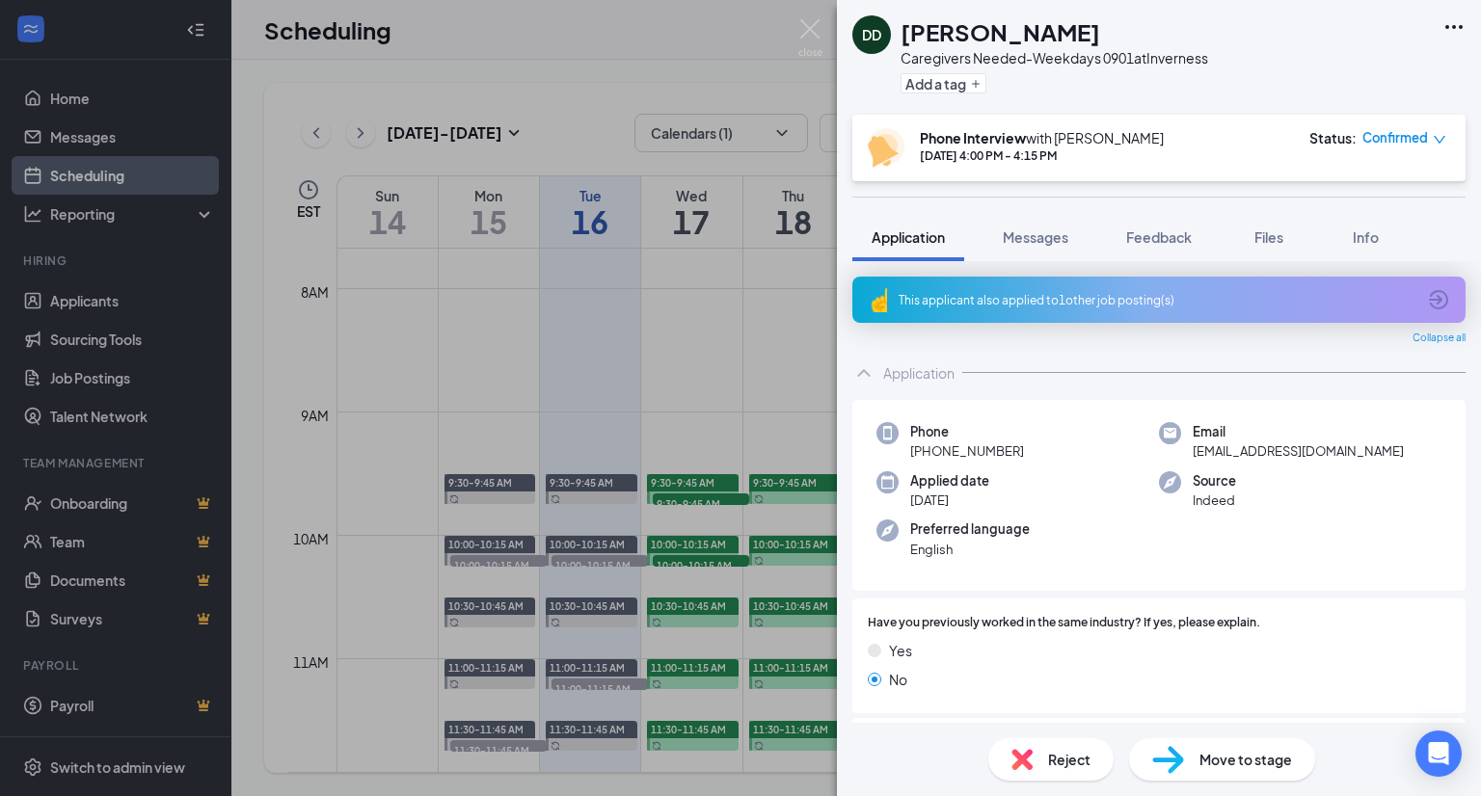
click at [1429, 290] on icon "ArrowCircle" at bounding box center [1438, 299] width 19 height 19
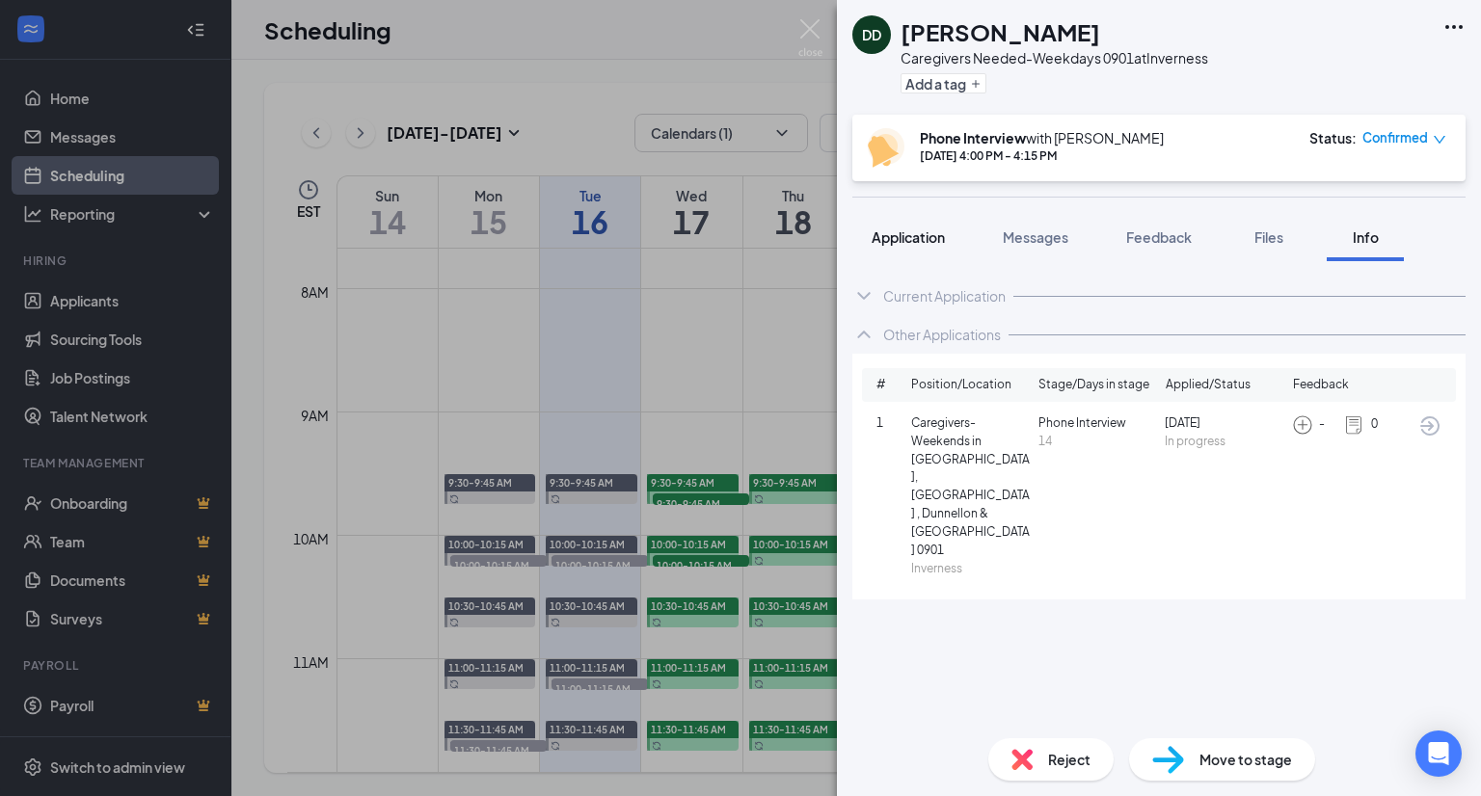
click at [888, 236] on span "Application" at bounding box center [907, 236] width 73 height 17
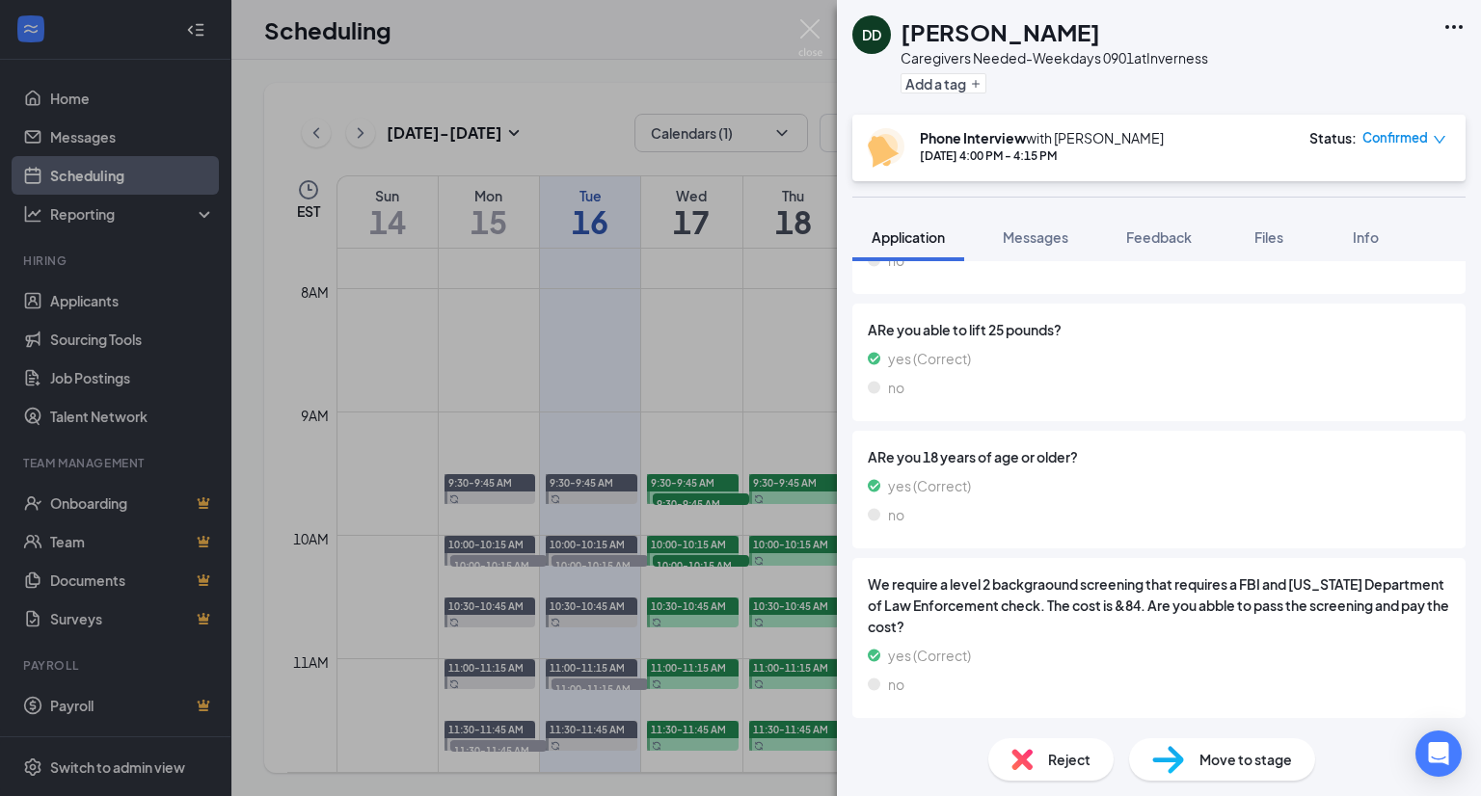
scroll to position [1107, 0]
